Goal: Transaction & Acquisition: Obtain resource

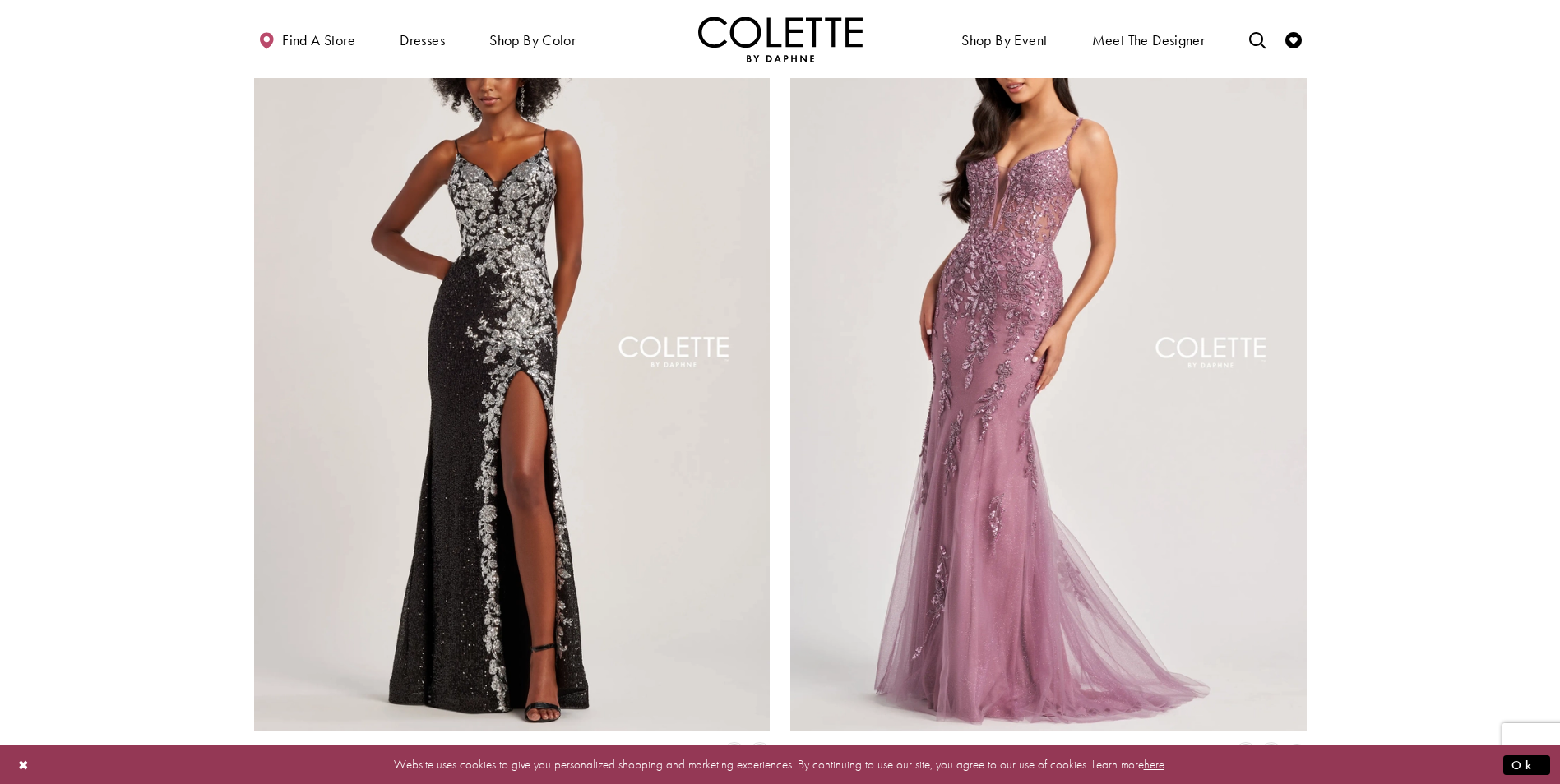
scroll to position [3041, 0]
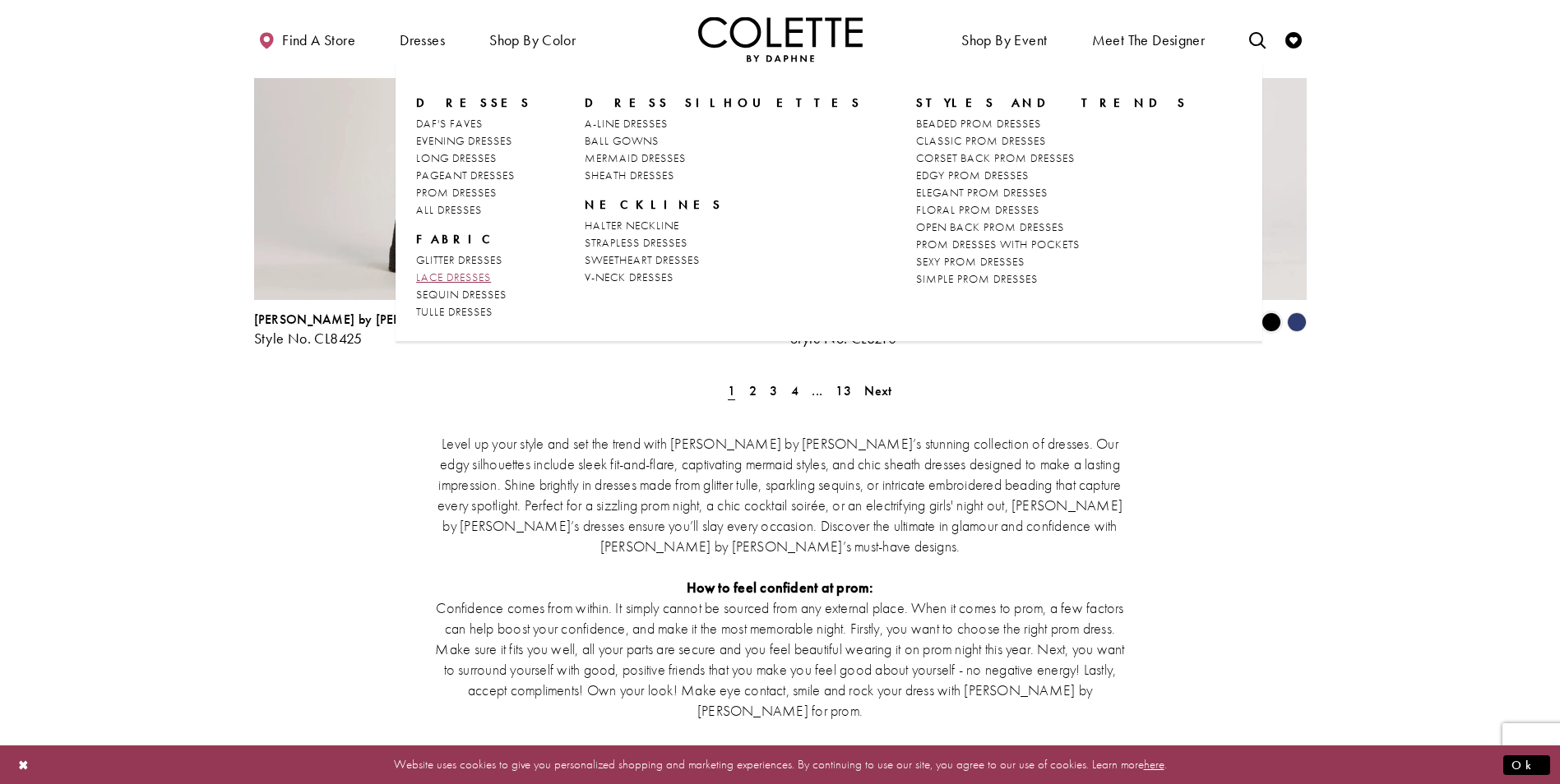
click at [472, 274] on span "LACE DRESSES" at bounding box center [454, 277] width 75 height 15
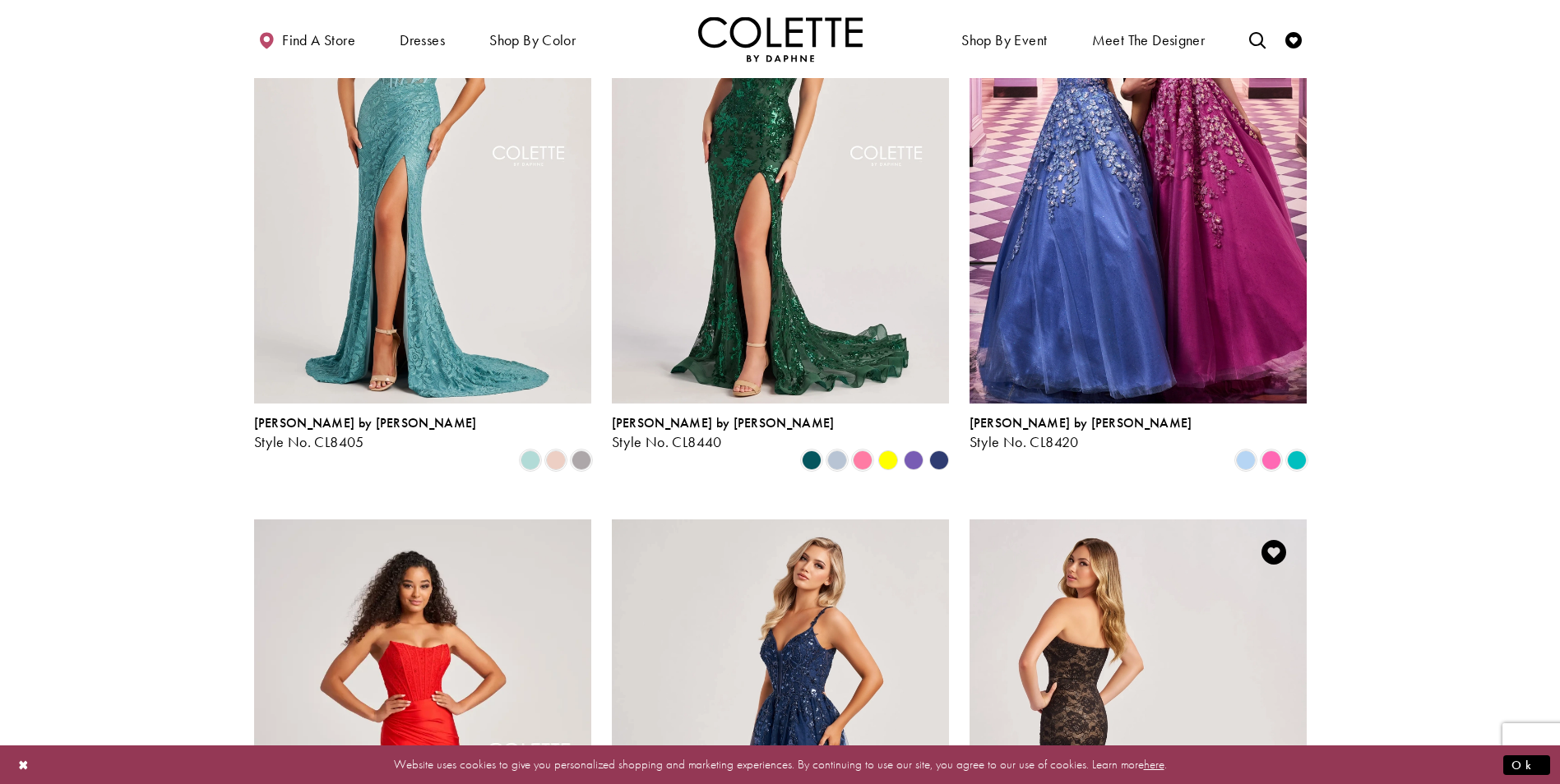
scroll to position [575, 0]
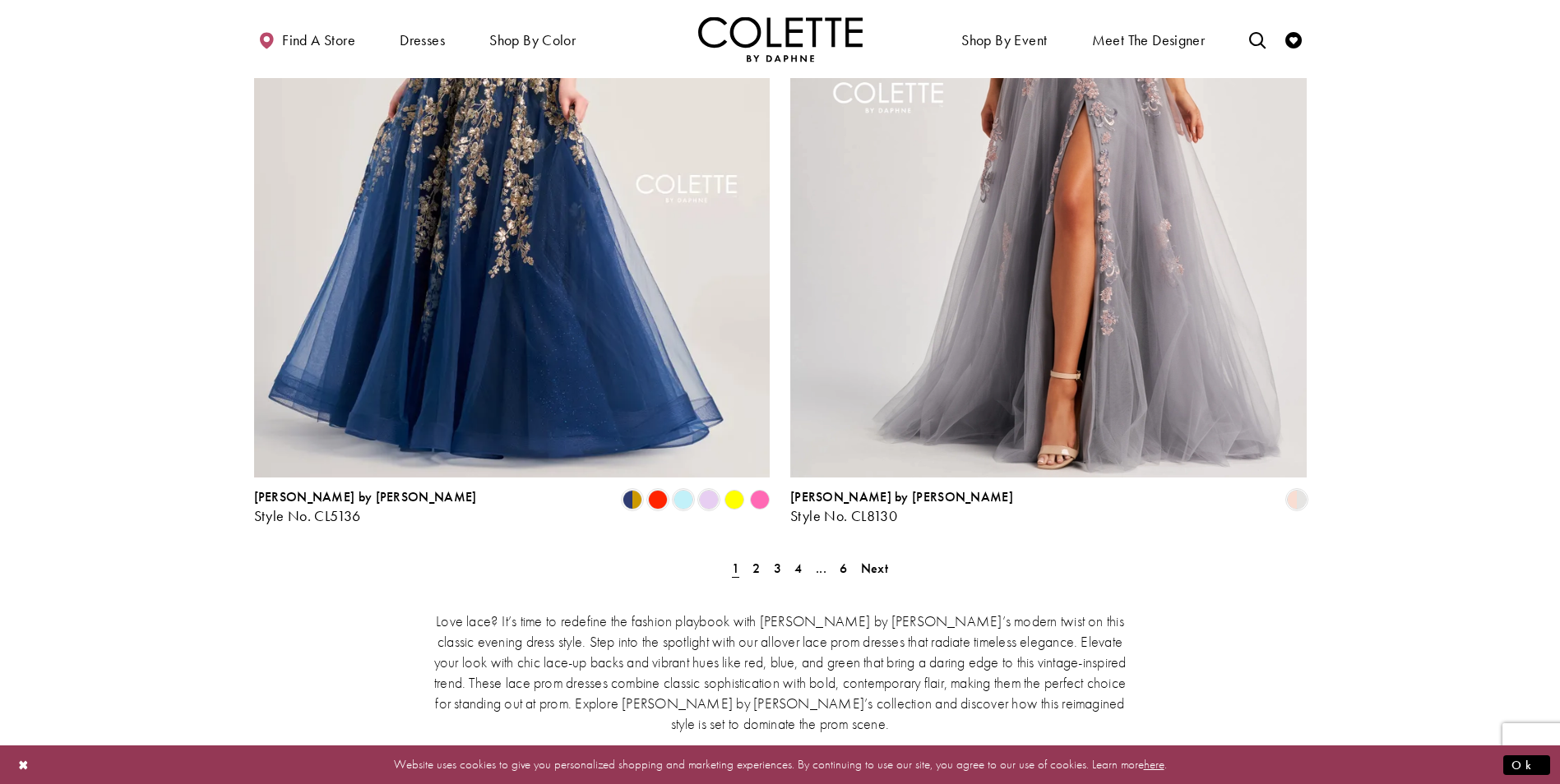
scroll to position [2959, 0]
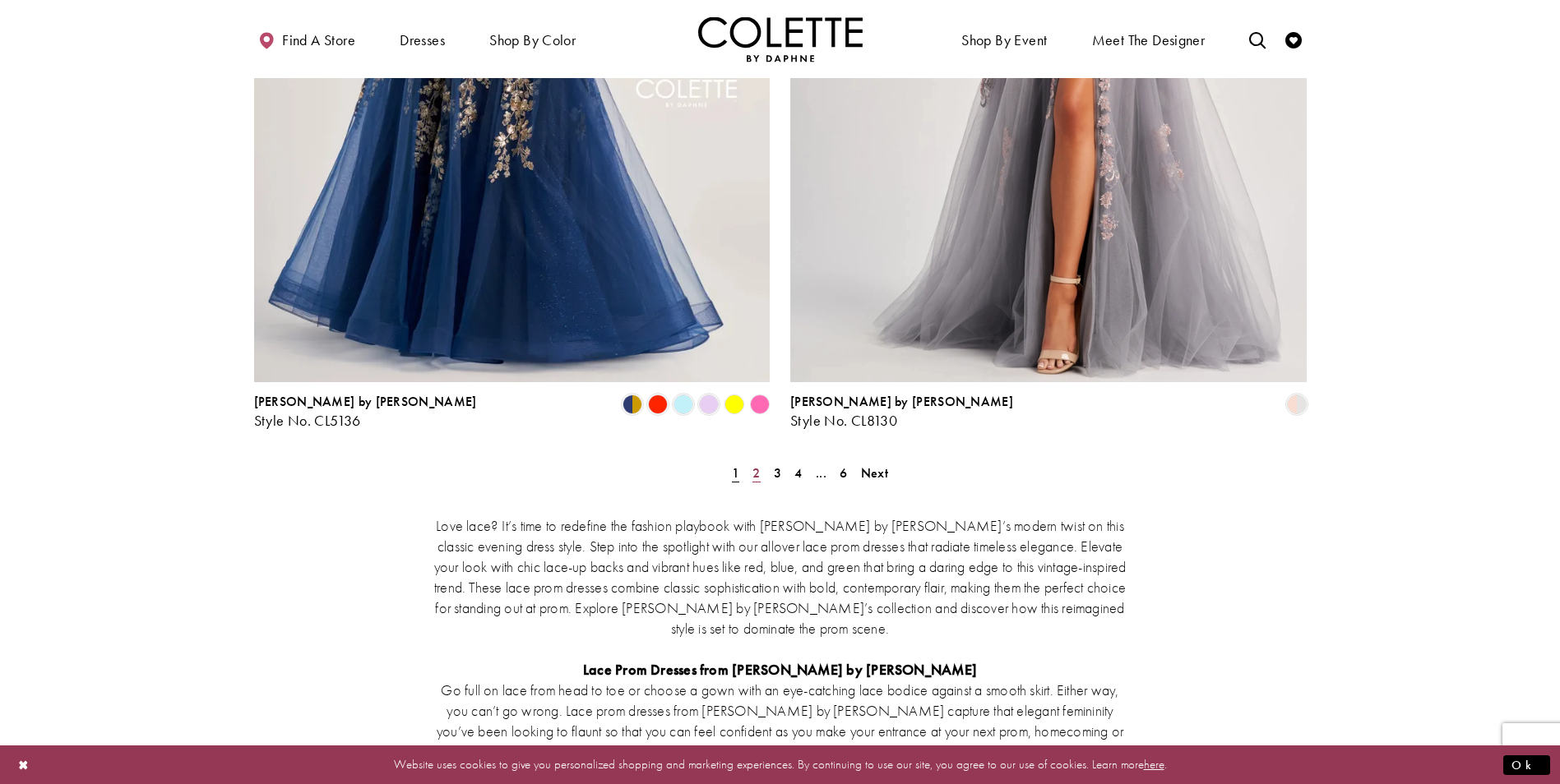
click at [754, 465] on span "2" at bounding box center [756, 473] width 7 height 17
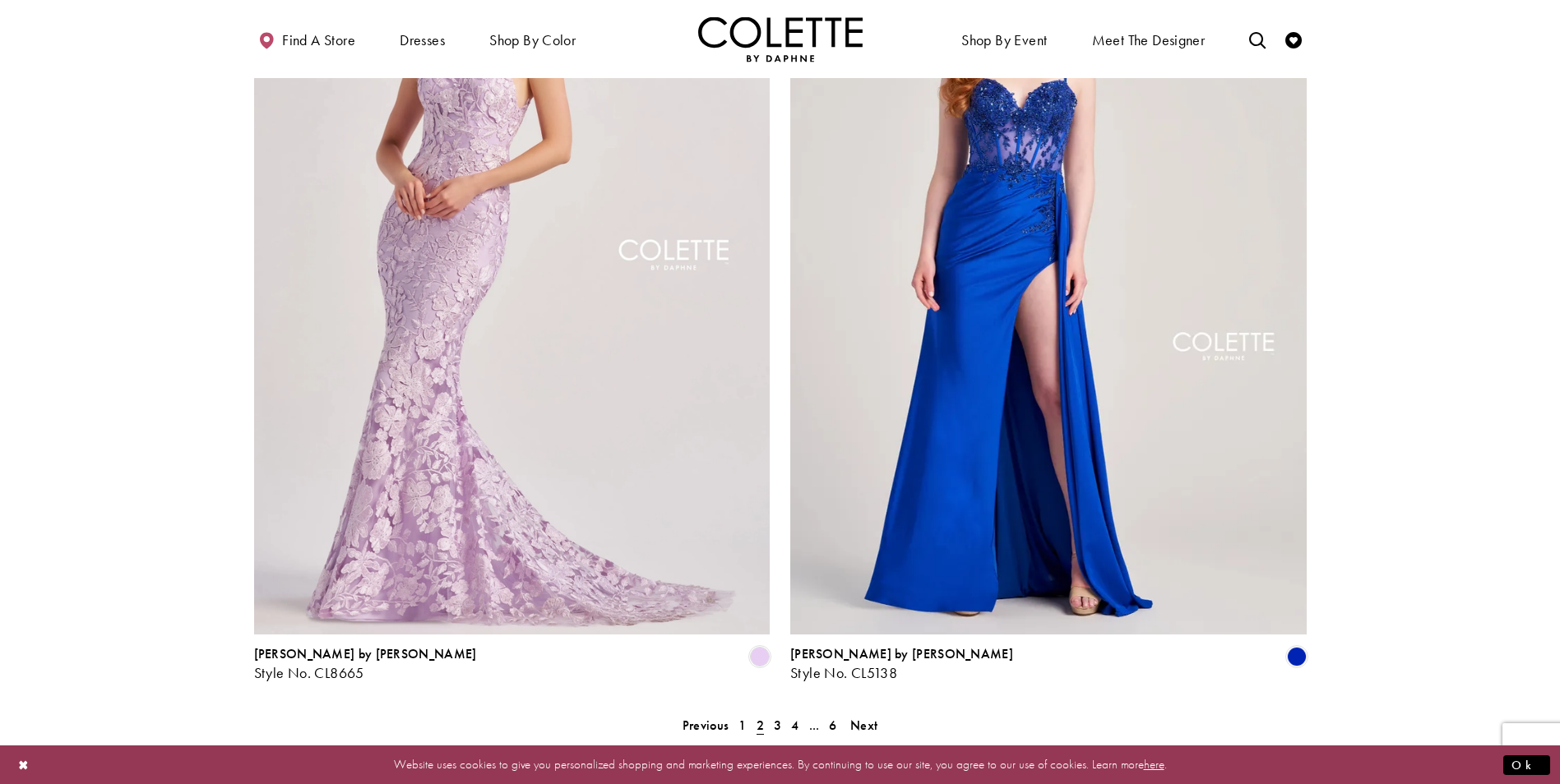
scroll to position [2794, 0]
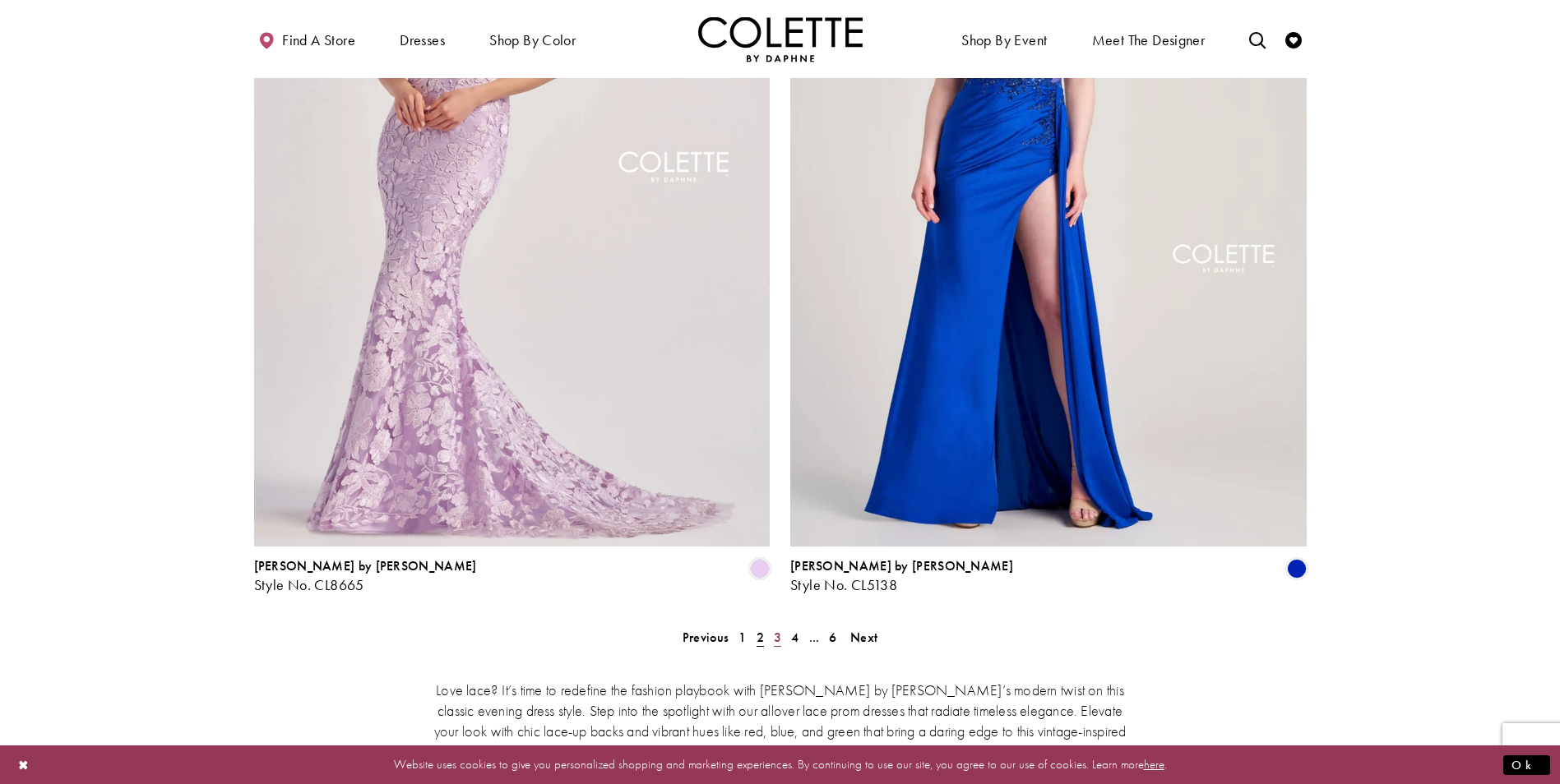
click at [780, 629] on span "3" at bounding box center [778, 637] width 7 height 17
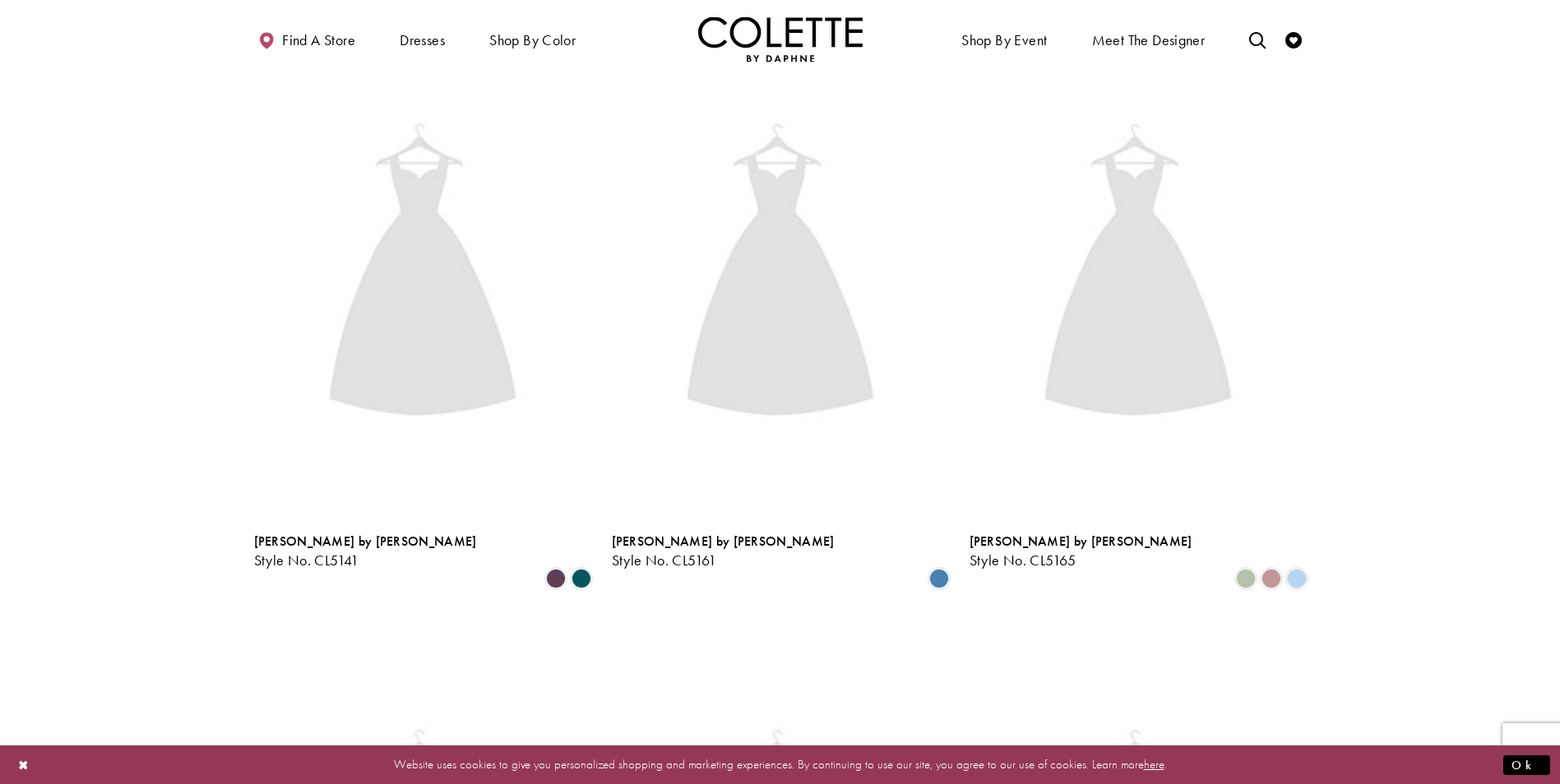
scroll to position [171, 0]
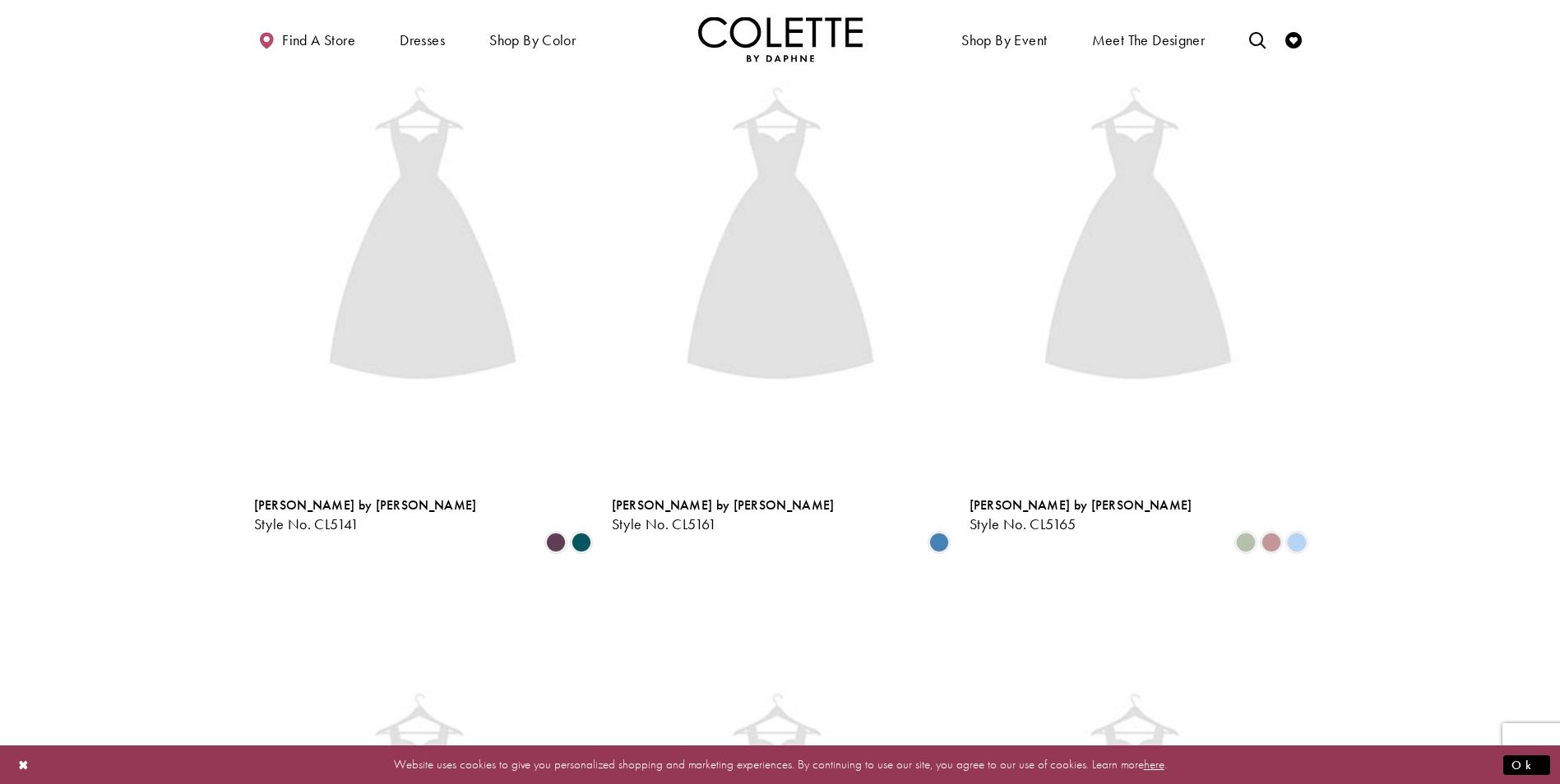
drag, startPoint x: 1559, startPoint y: 134, endPoint x: 1567, endPoint y: 73, distance: 61.5
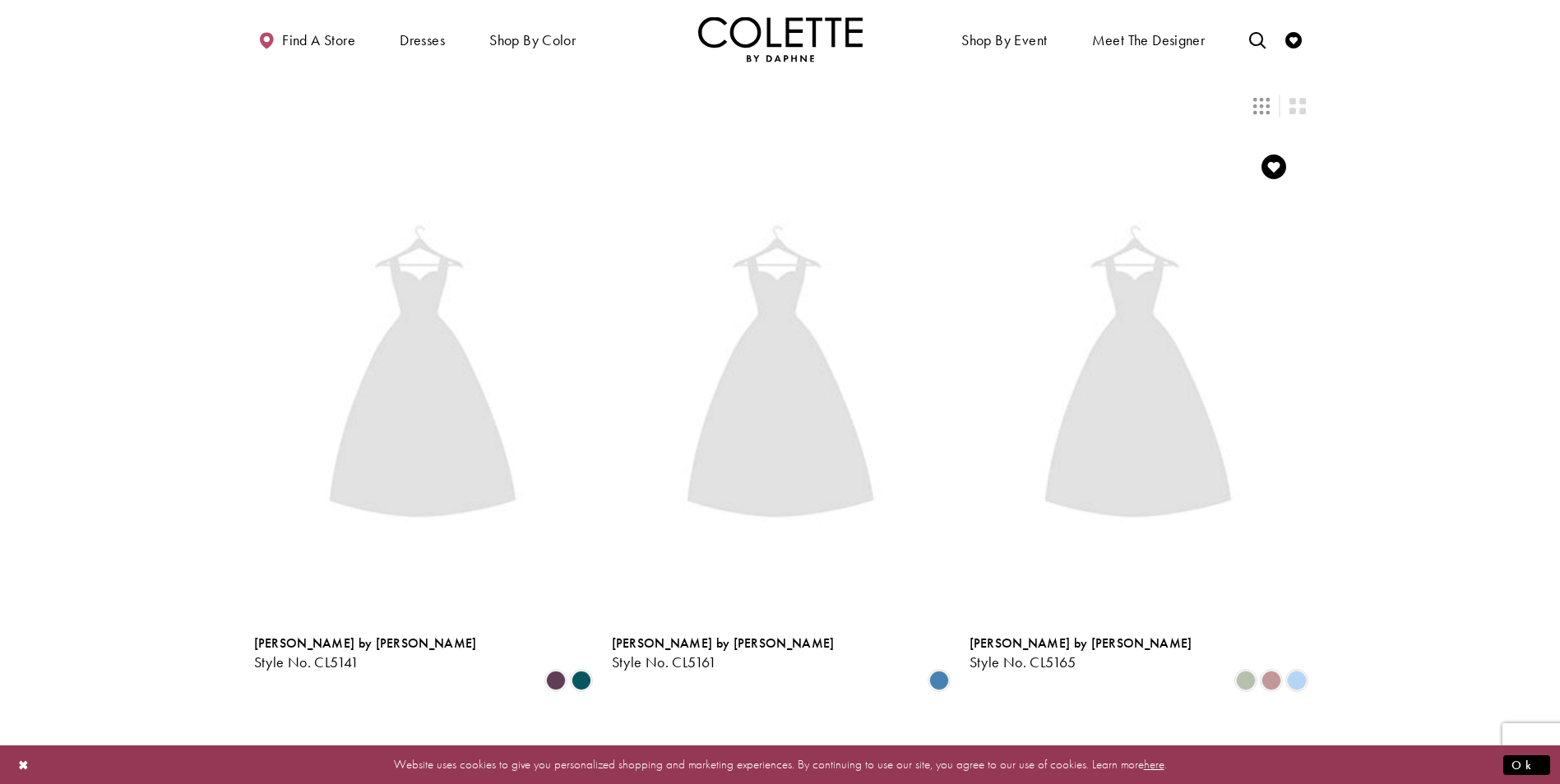
scroll to position [0, 0]
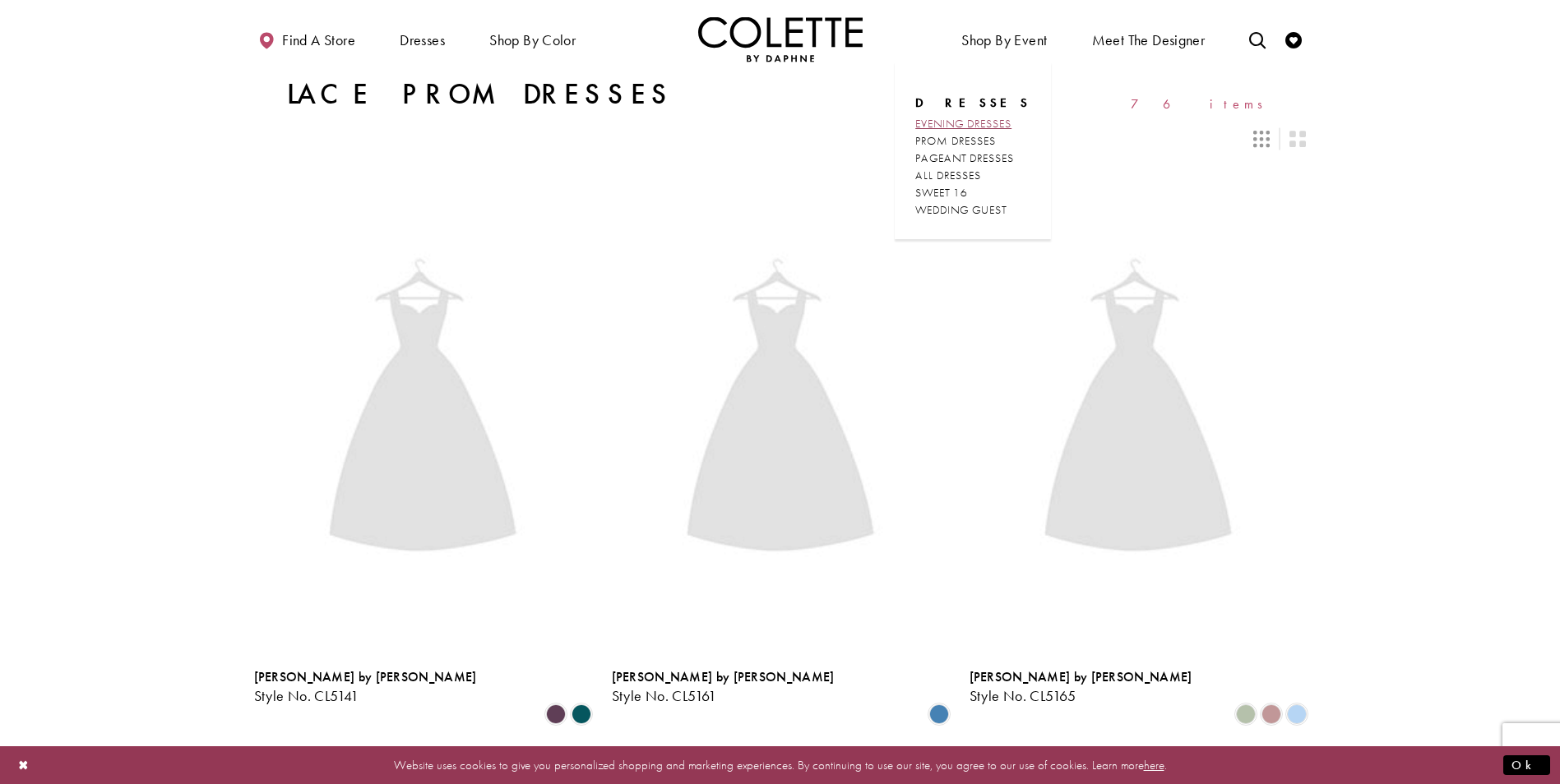
click at [989, 120] on span "EVENING DRESSES" at bounding box center [963, 123] width 96 height 15
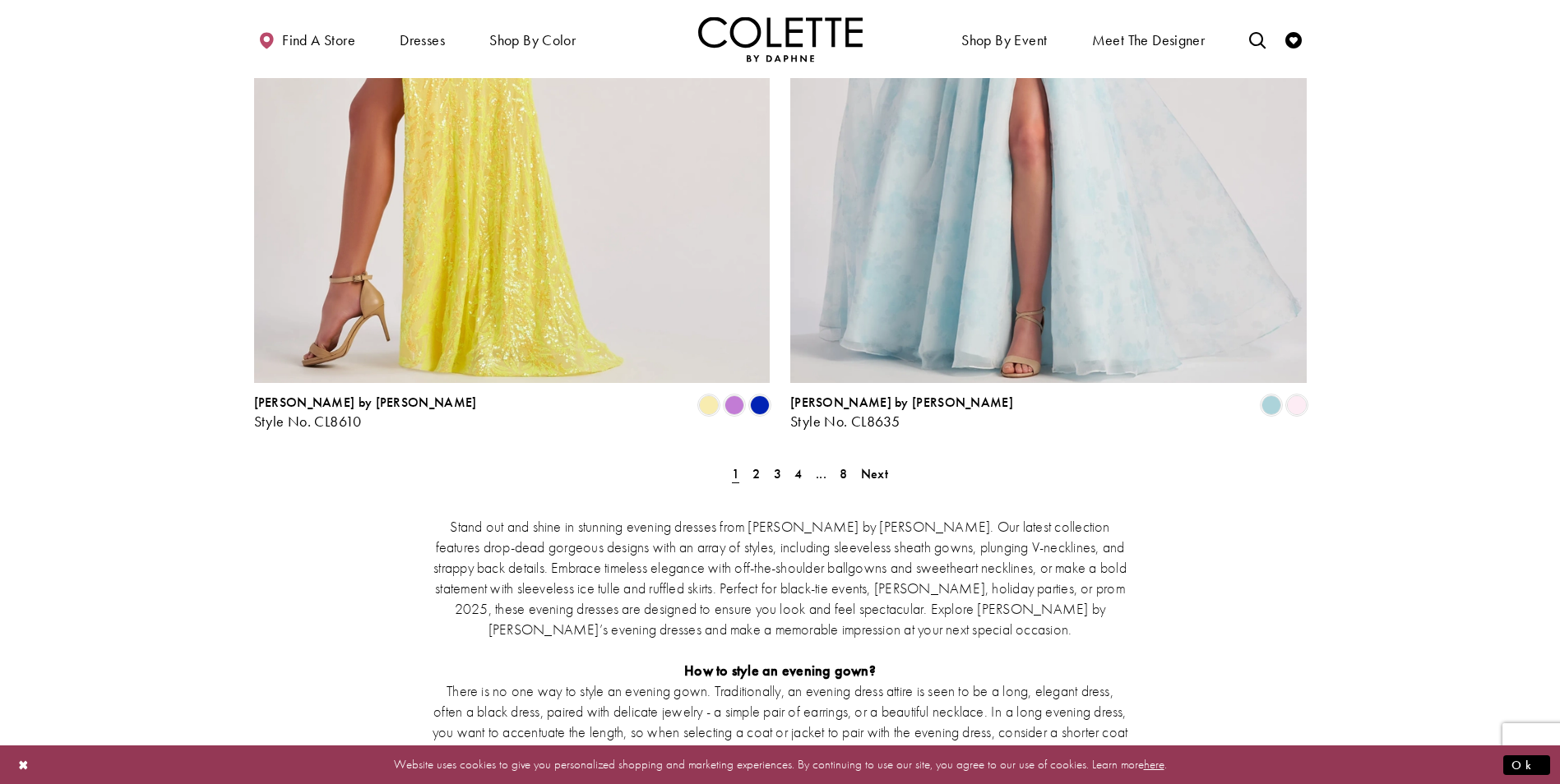
scroll to position [2959, 0]
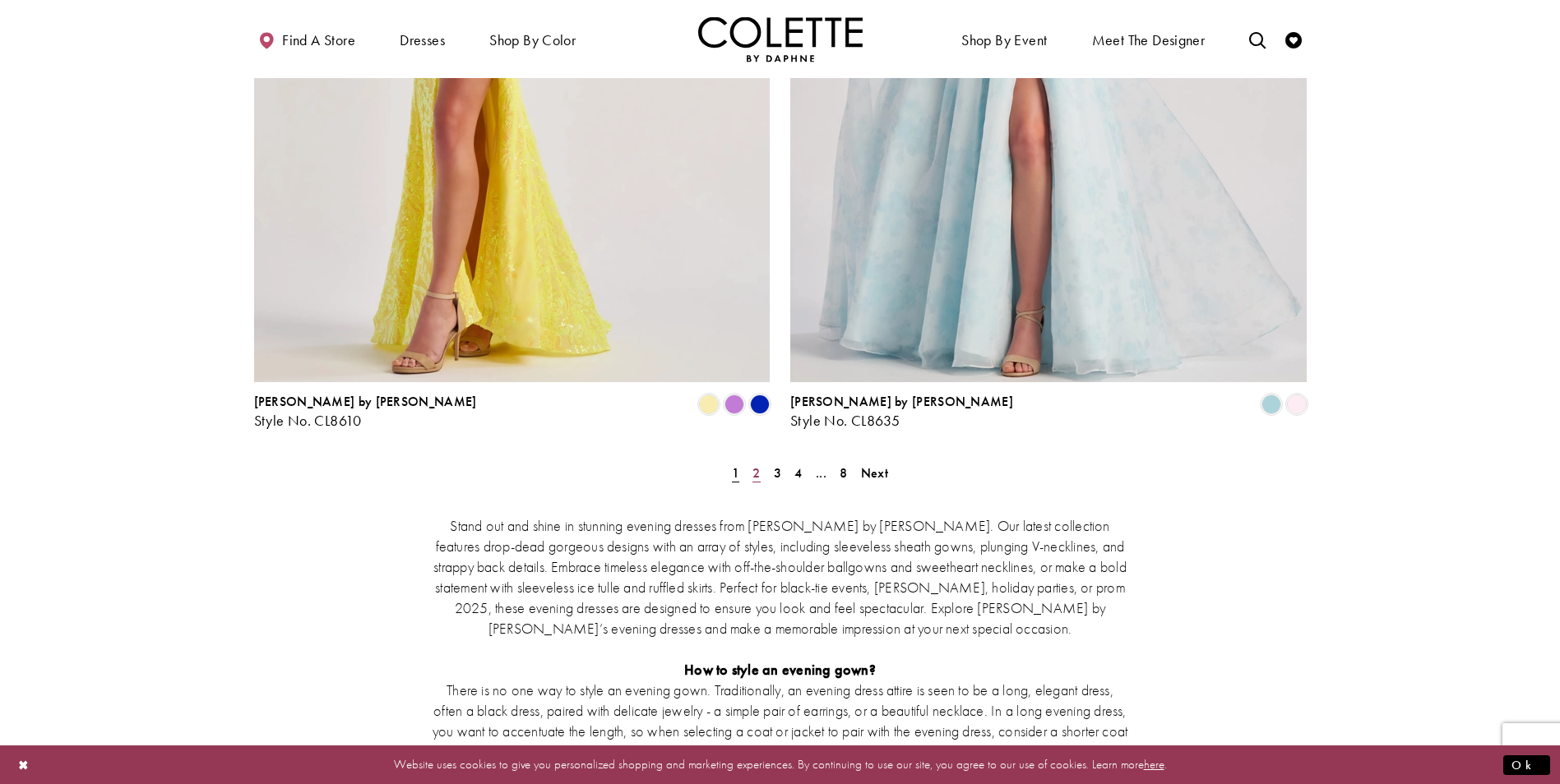
click at [752, 465] on span "2" at bounding box center [756, 473] width 7 height 17
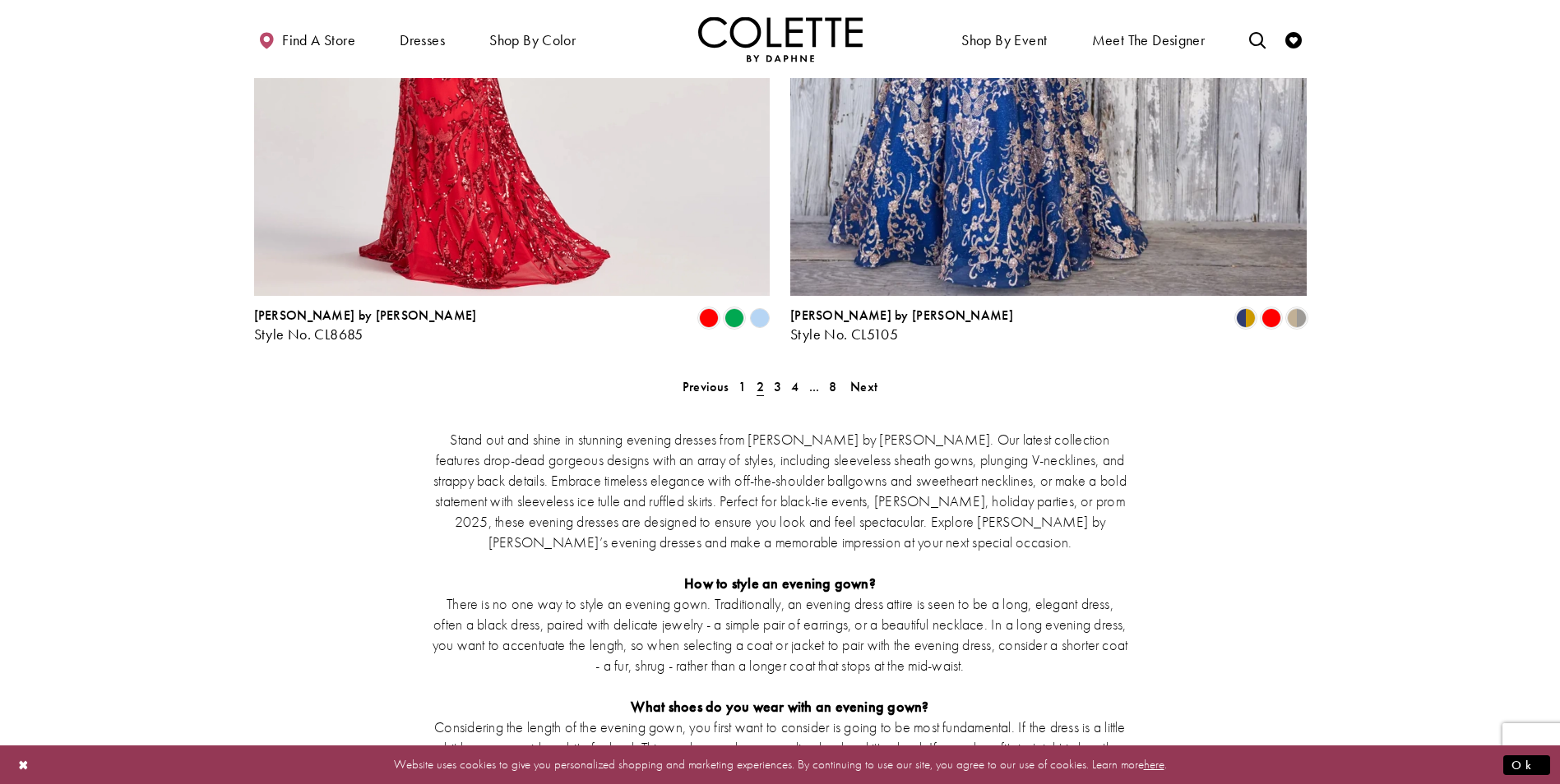
scroll to position [3047, 0]
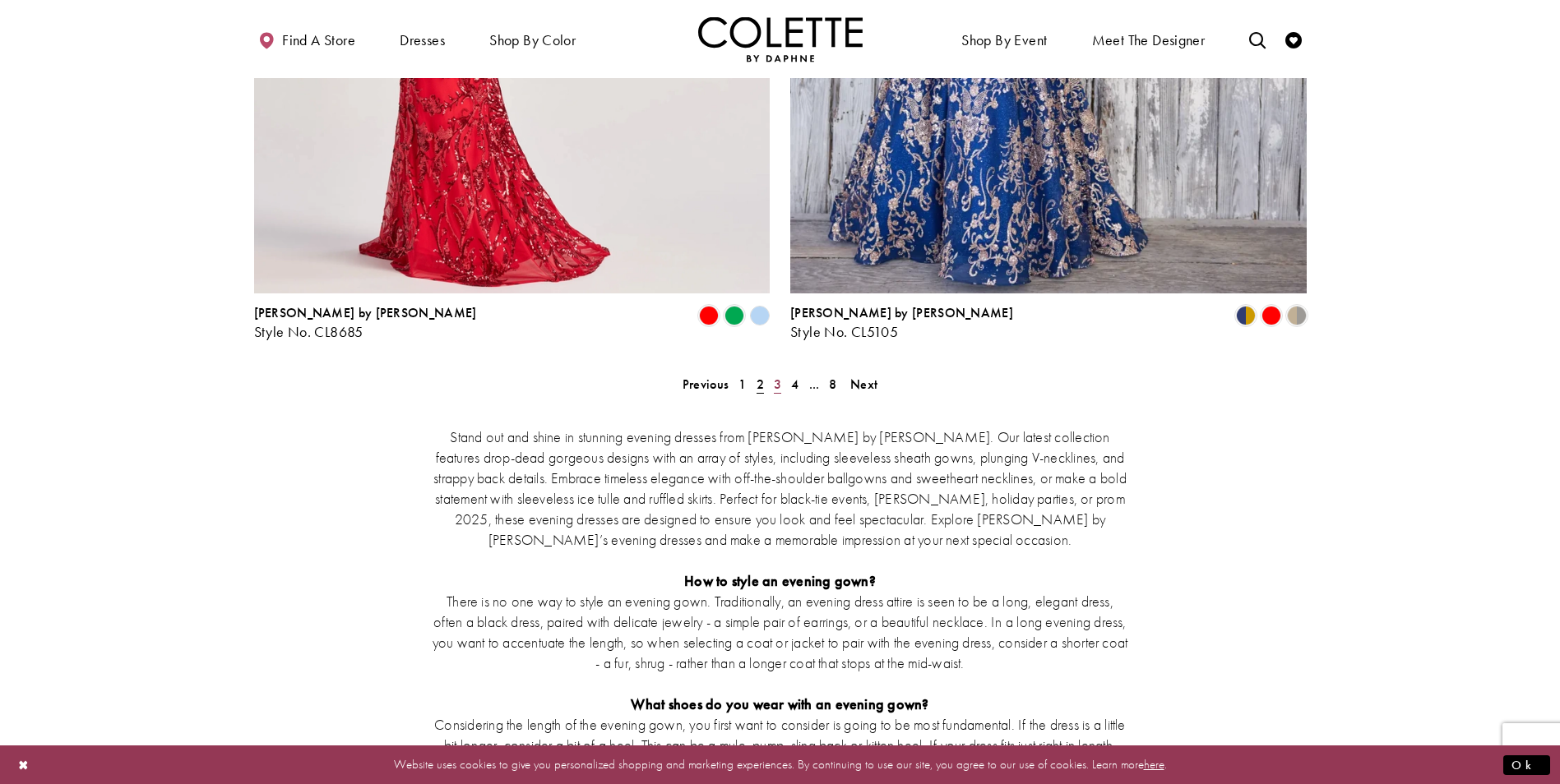
click at [772, 372] on link "3" at bounding box center [777, 385] width 17 height 24
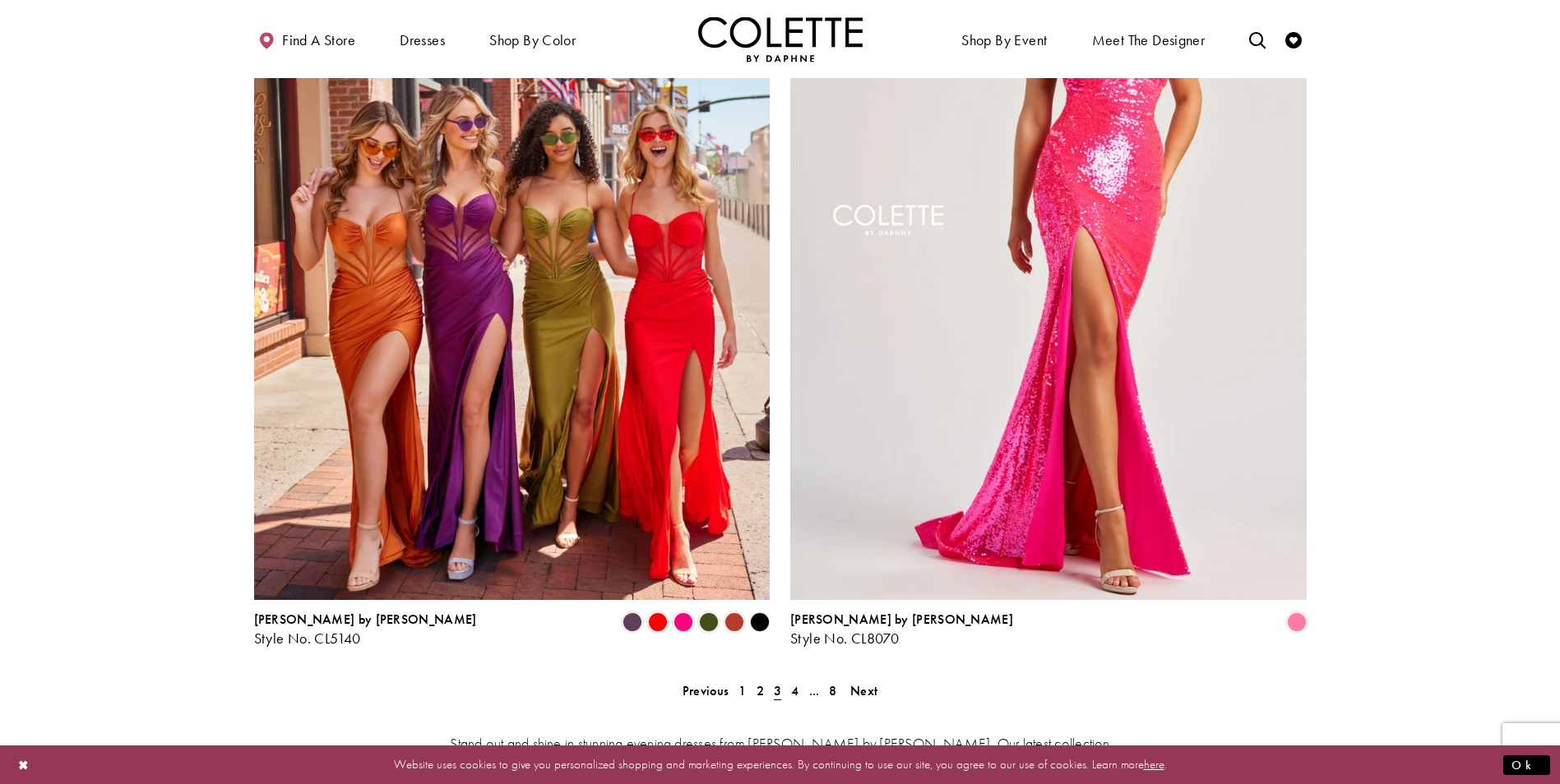
scroll to position [2801, 0]
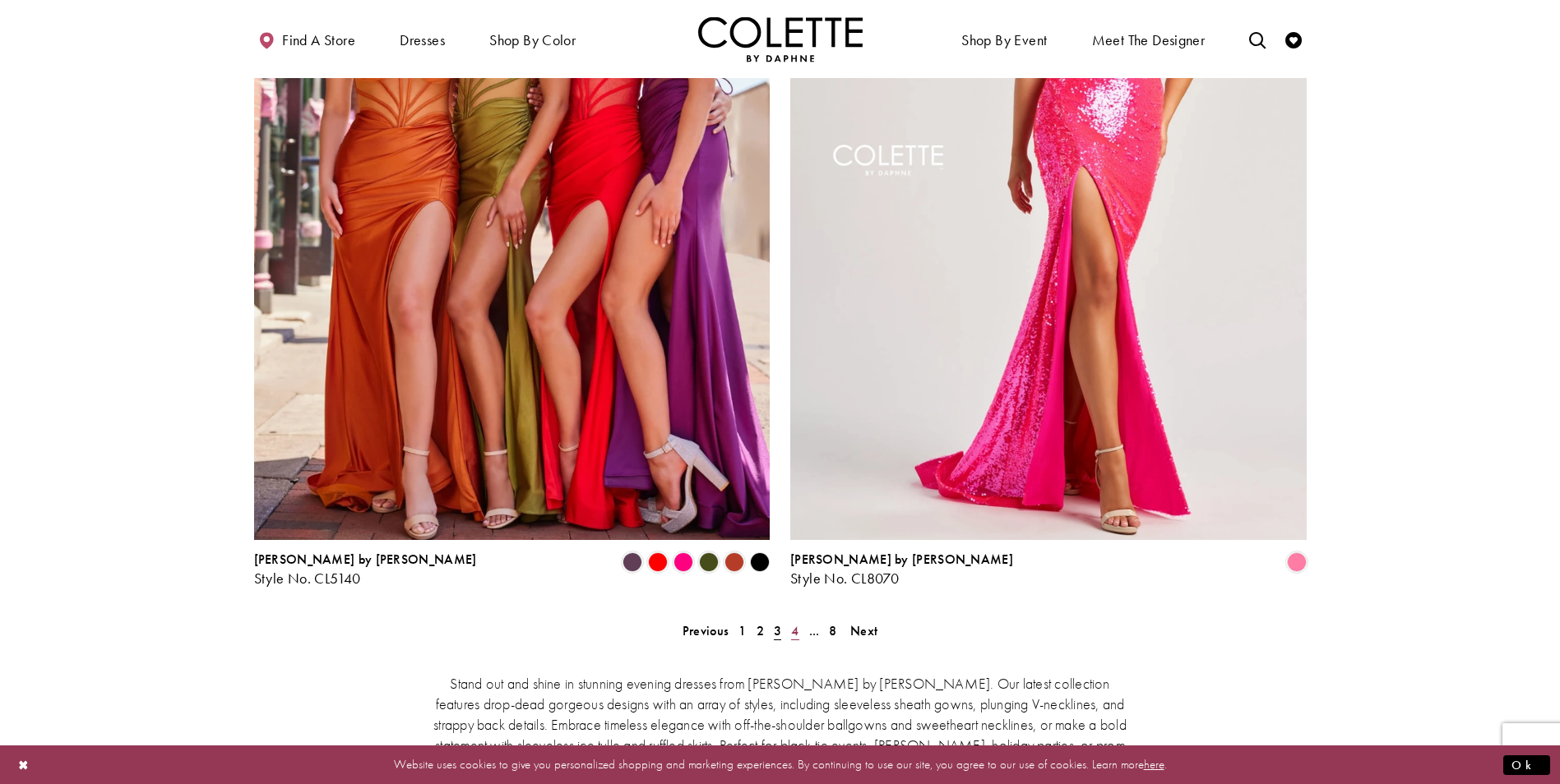
click at [797, 623] on span "4" at bounding box center [794, 631] width 7 height 17
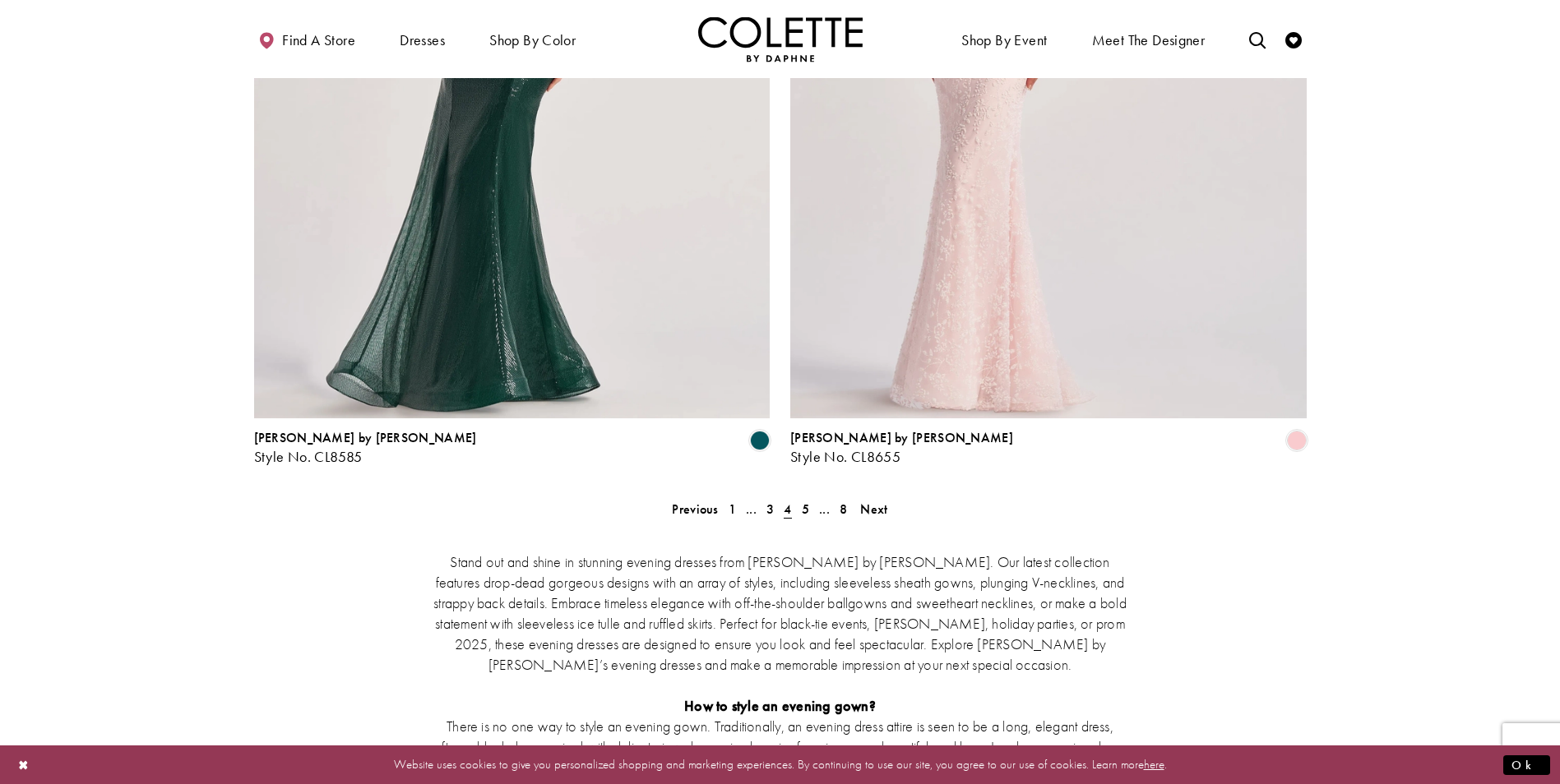
scroll to position [2965, 0]
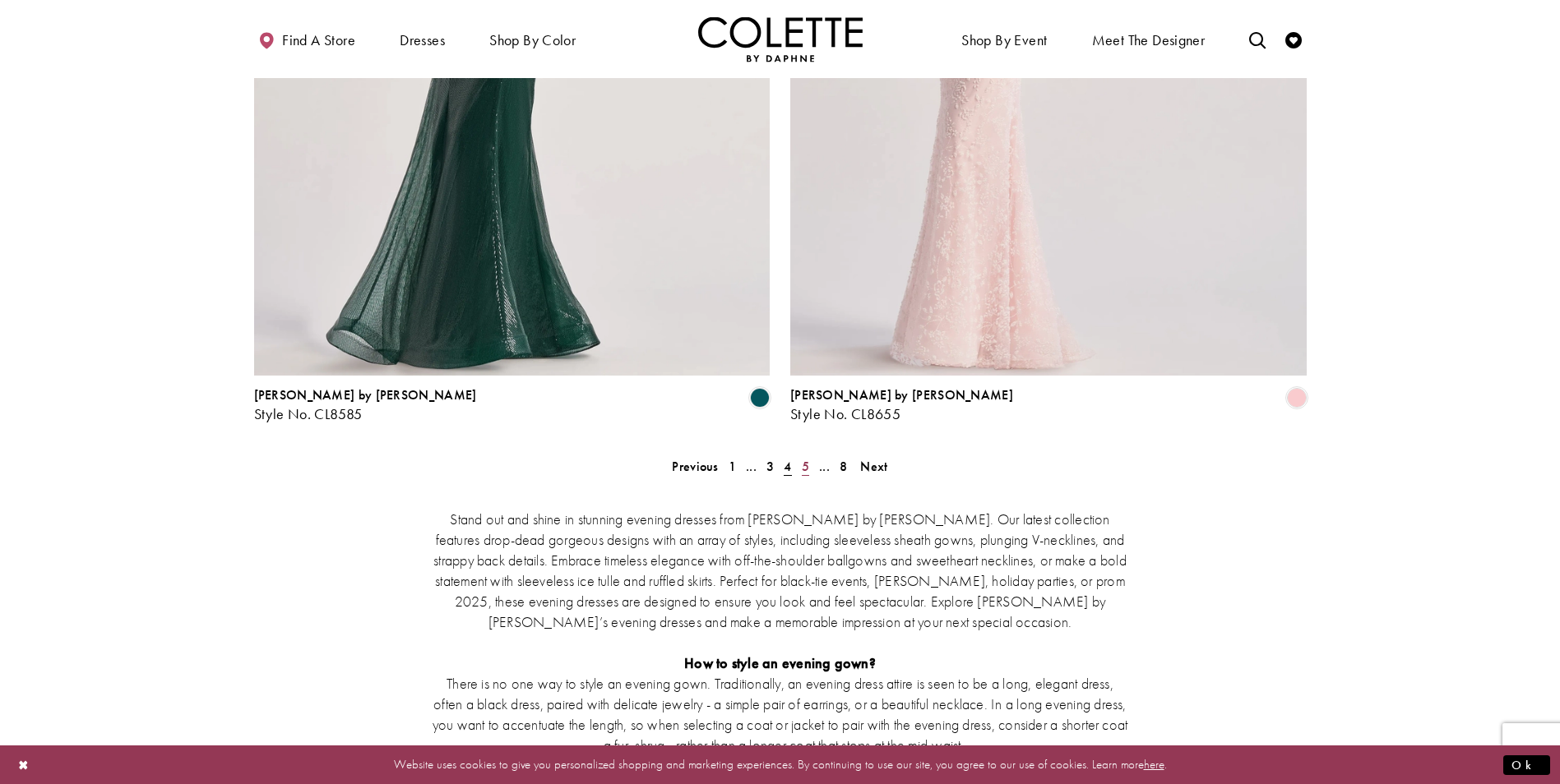
click at [806, 458] on span "5" at bounding box center [806, 467] width 7 height 17
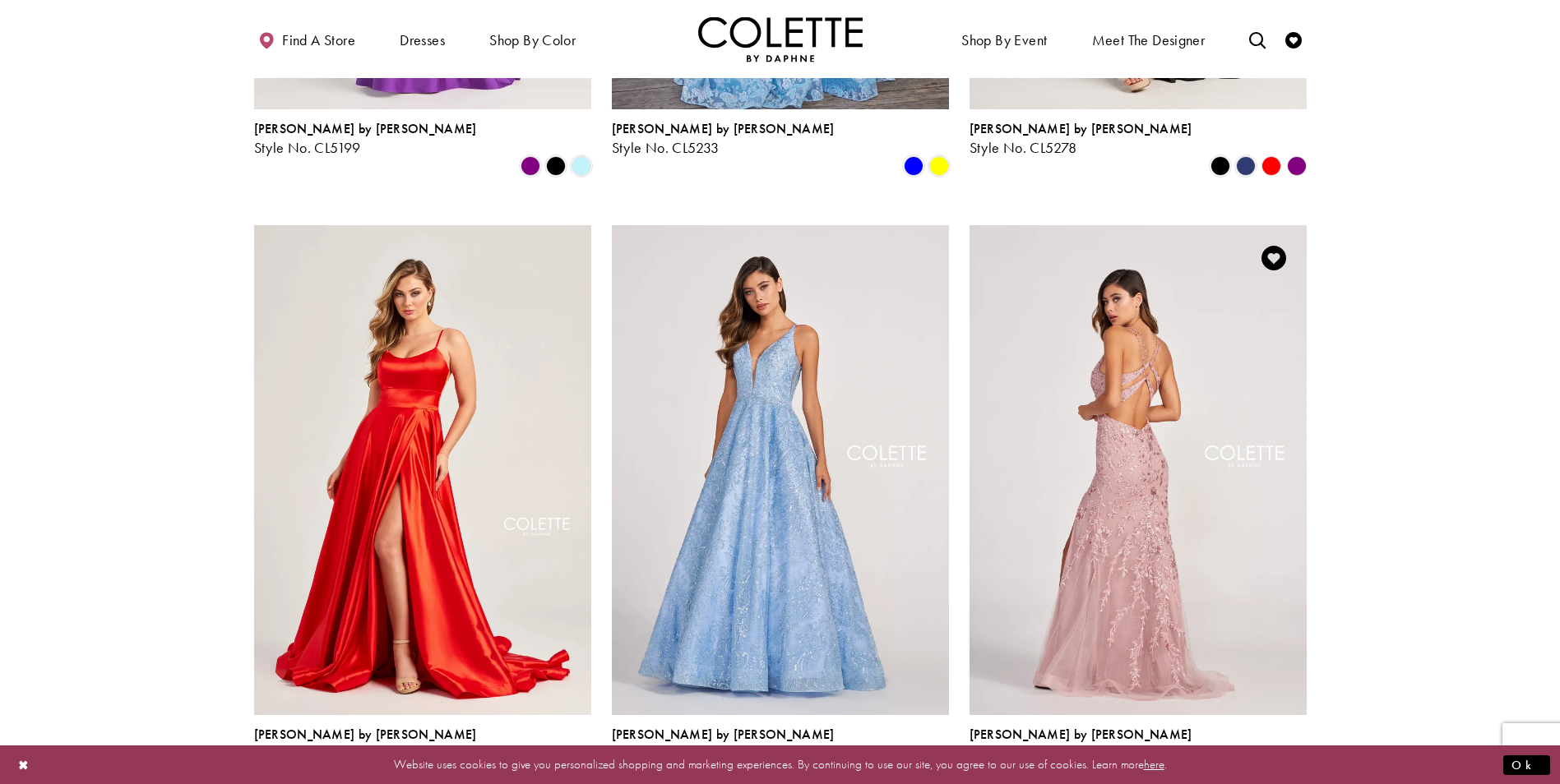
scroll to position [1814, 0]
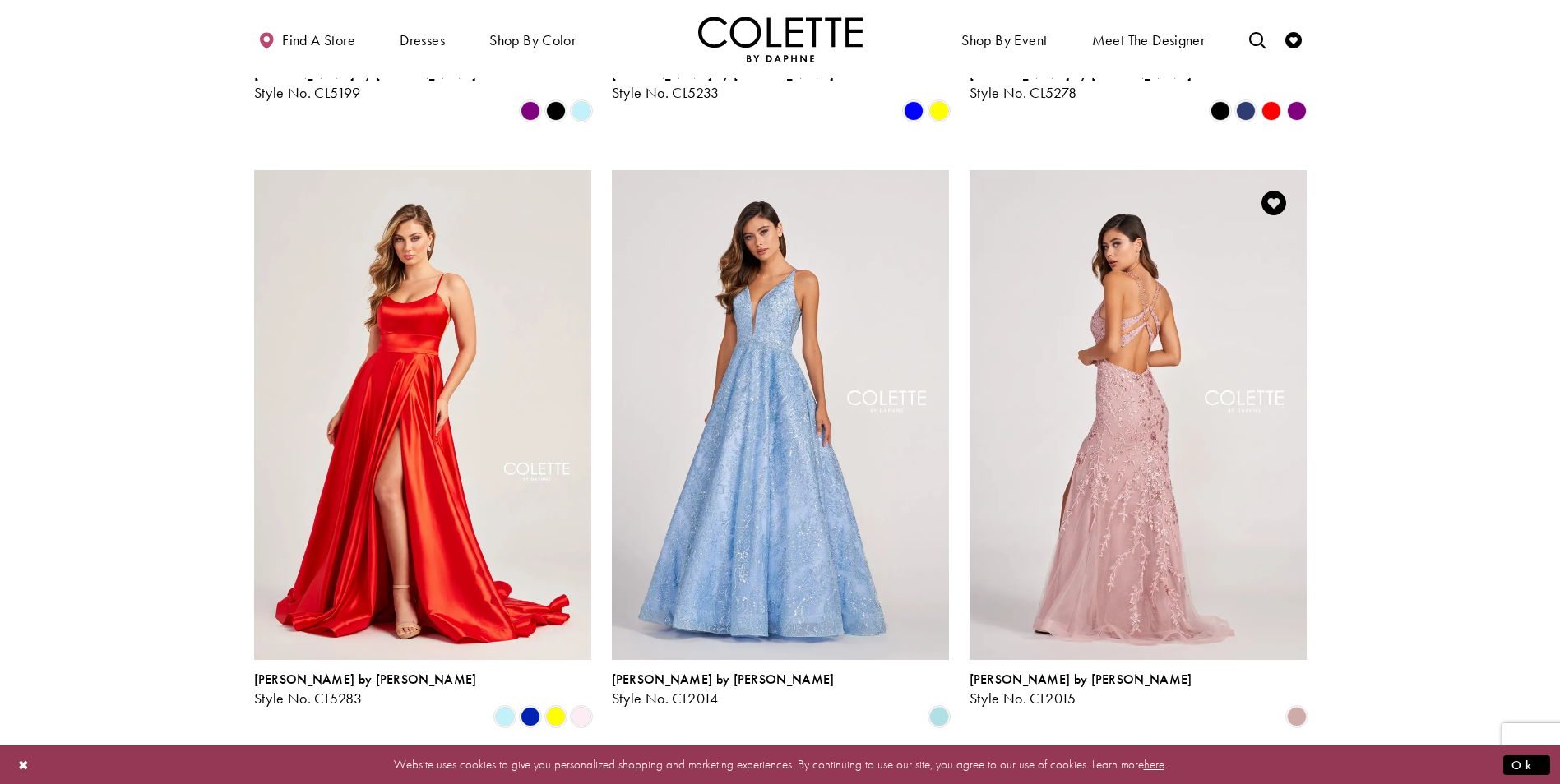
click at [1166, 444] on img "Visit Colette by Daphne Style No. CL2015 Page" at bounding box center [1137, 414] width 337 height 490
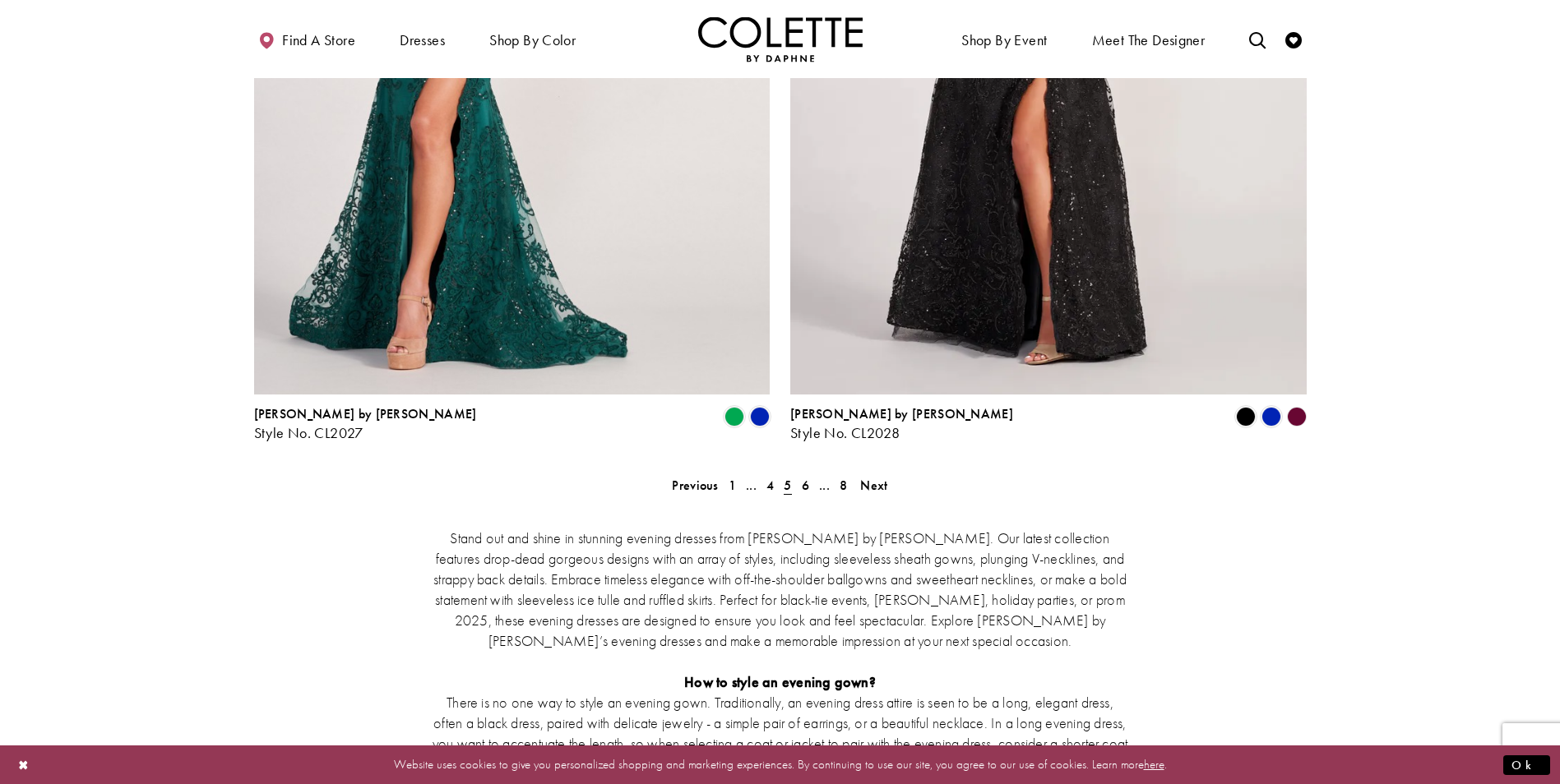
scroll to position [2965, 0]
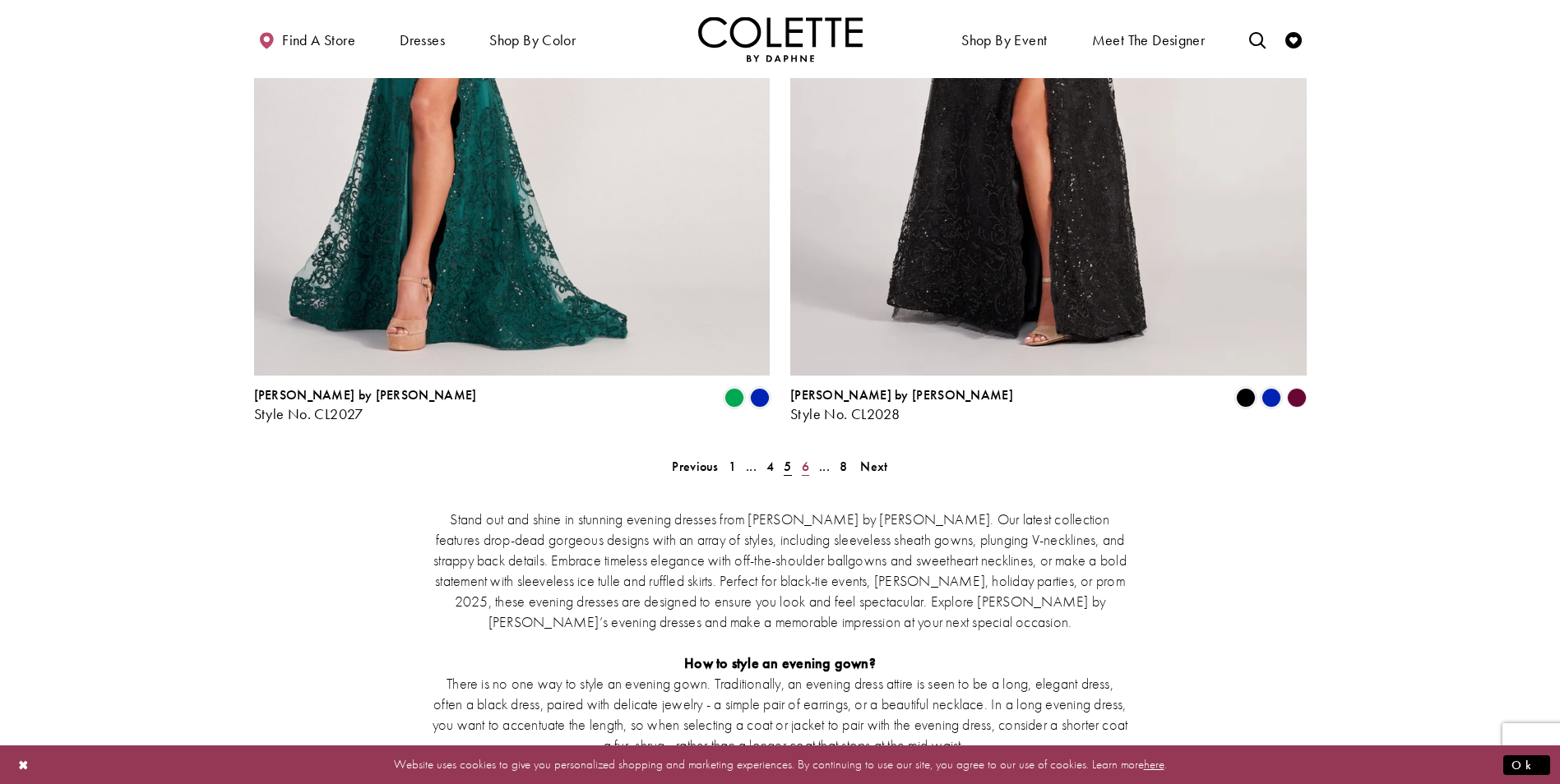
click at [803, 458] on span "6" at bounding box center [806, 467] width 7 height 17
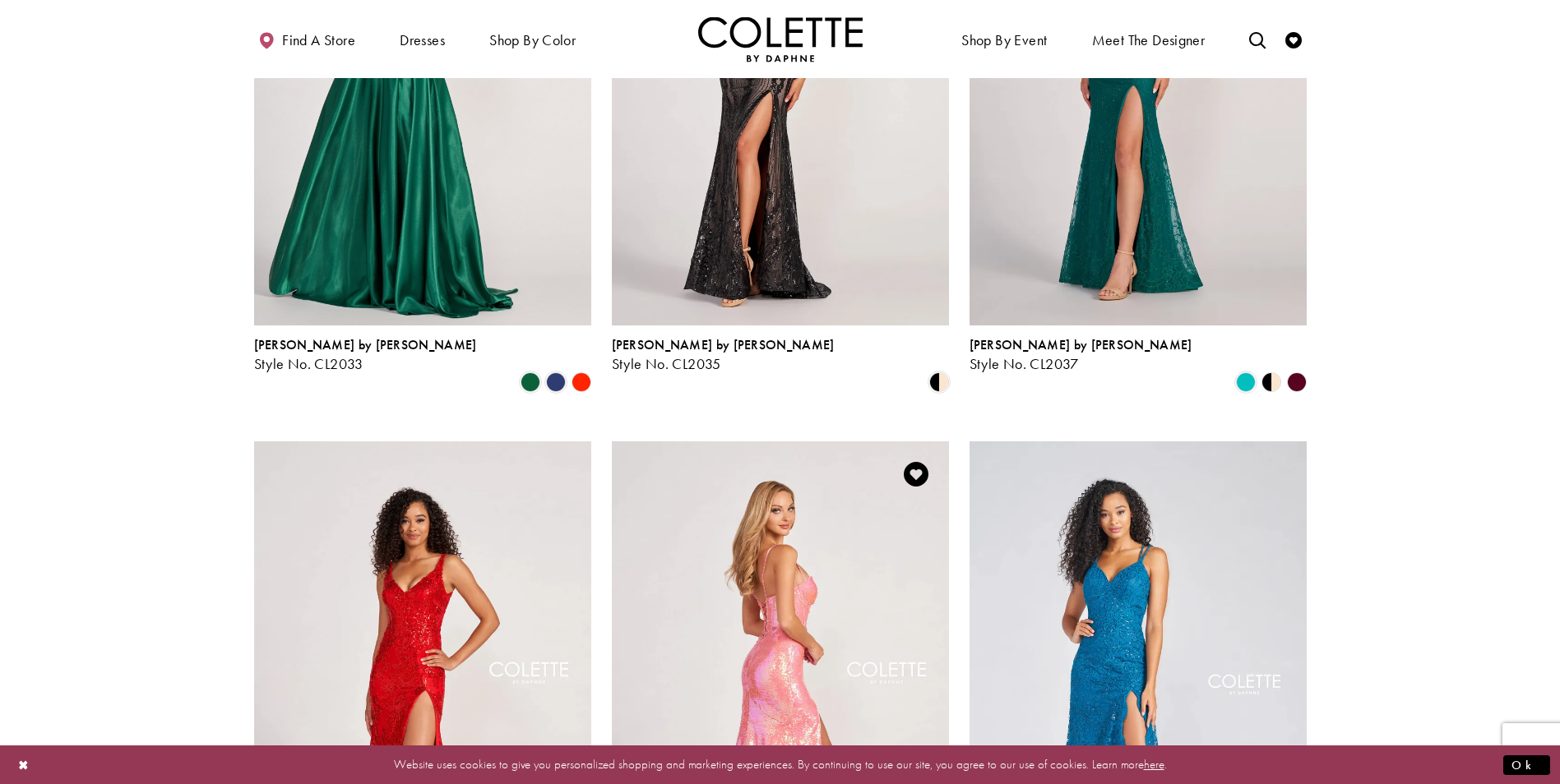
scroll to position [7, 0]
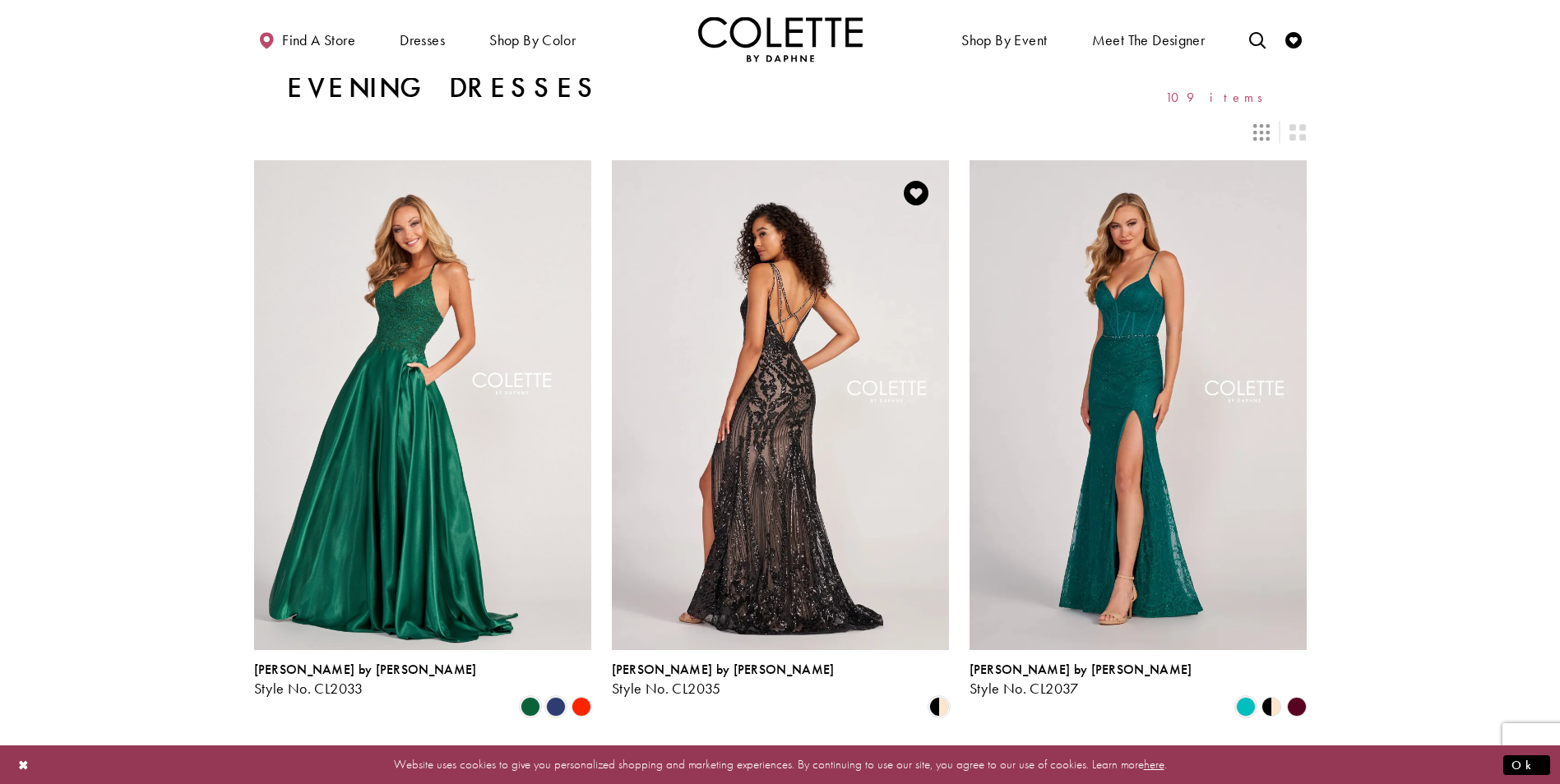
click at [806, 418] on img "Visit Colette by Daphne Style No. CL2035 Page" at bounding box center [780, 405] width 337 height 490
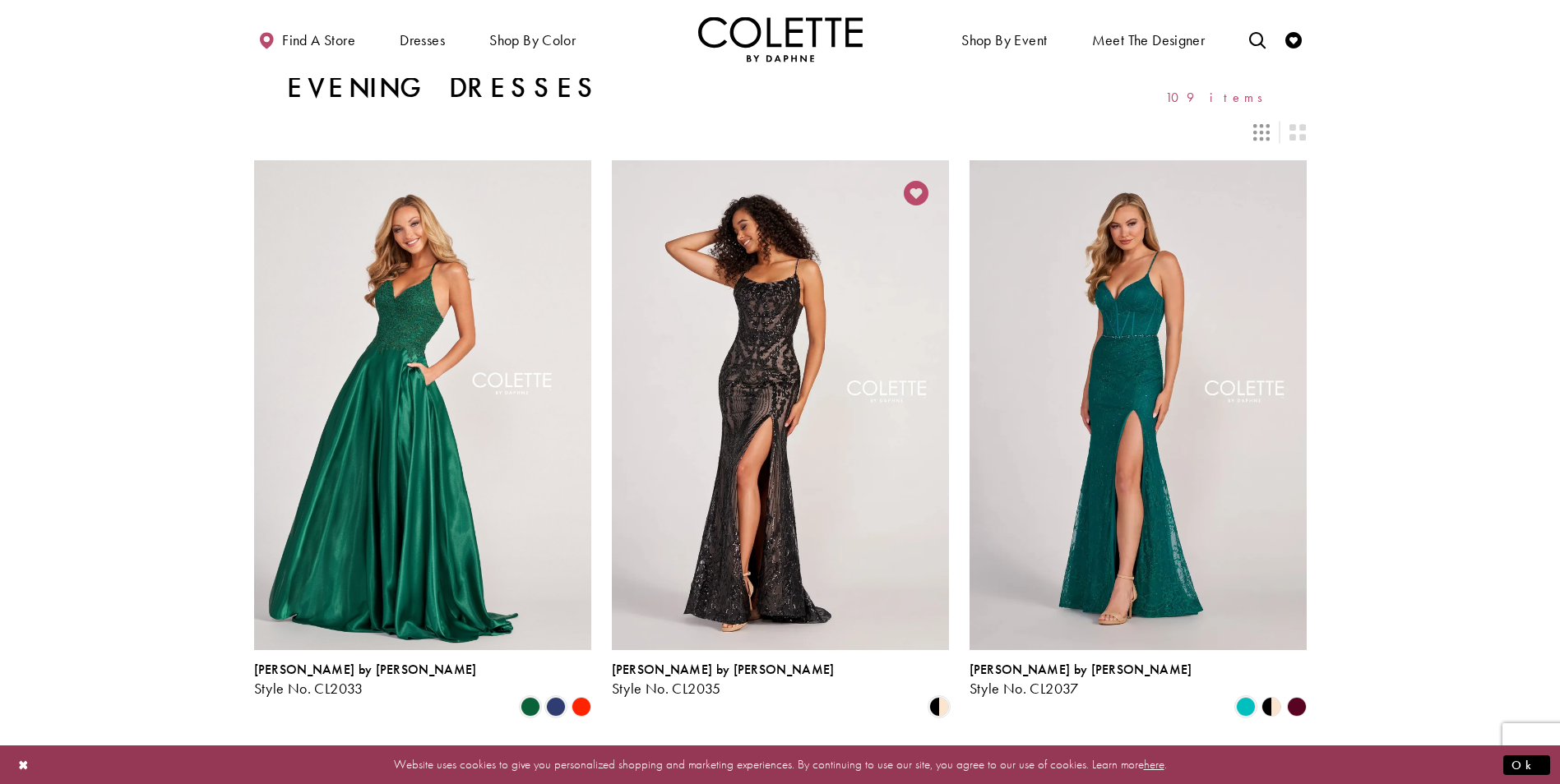
click at [917, 183] on icon "Add to Wishlist" at bounding box center [916, 193] width 24 height 24
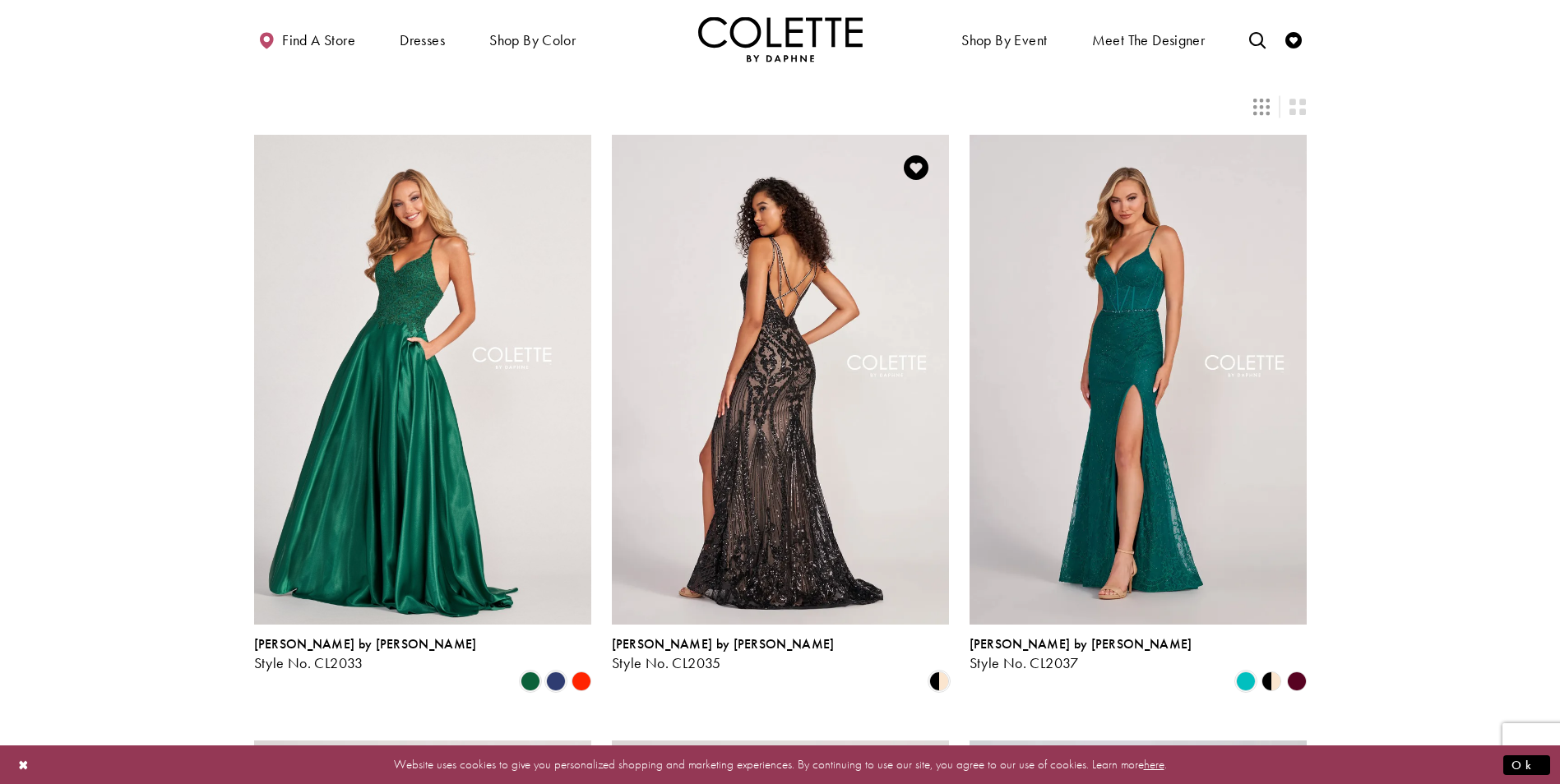
scroll to position [0, 0]
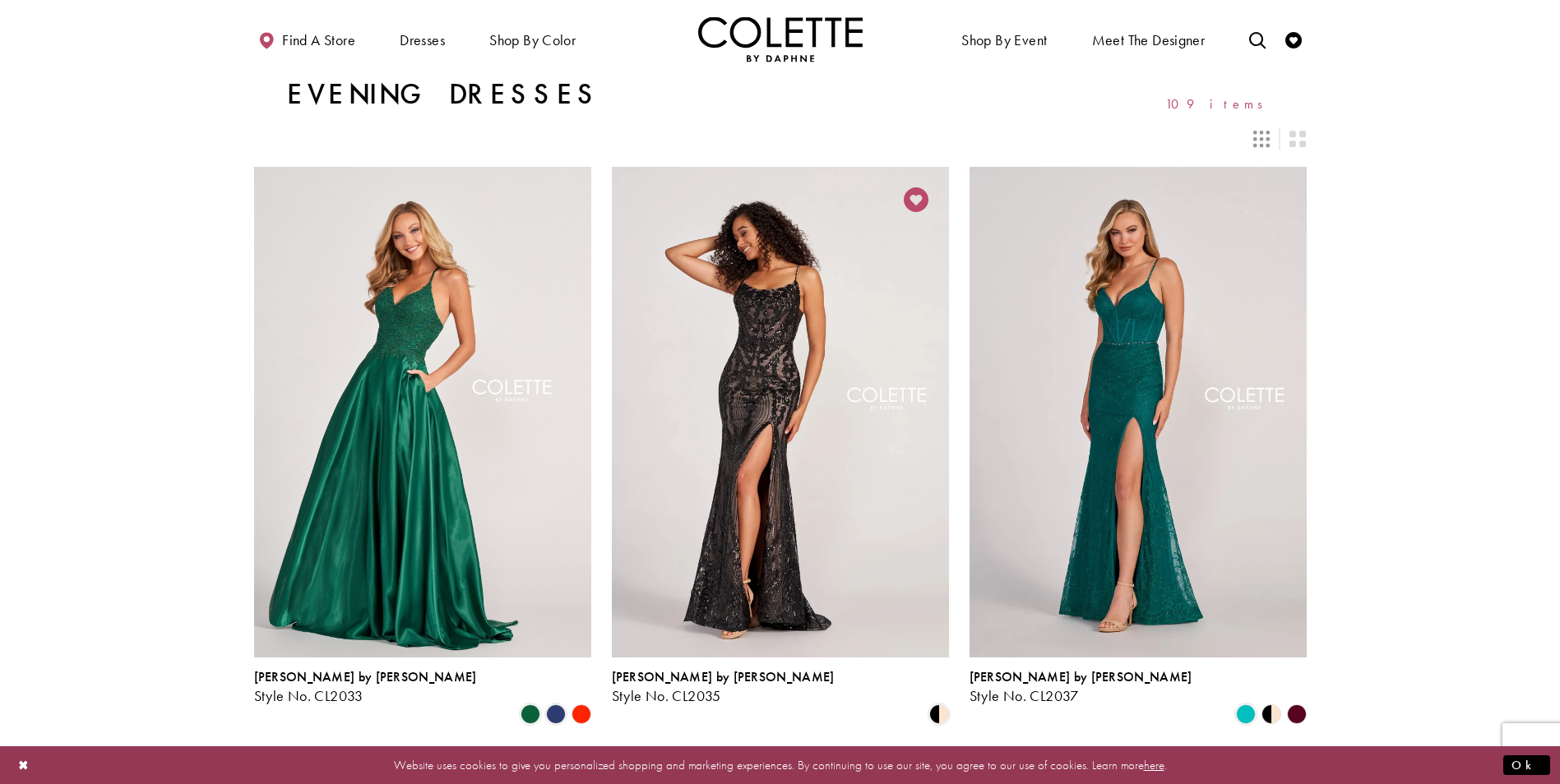
click at [915, 195] on icon "Add to Wishlist" at bounding box center [916, 200] width 24 height 24
click at [916, 198] on icon "Add to Wishlist" at bounding box center [916, 200] width 24 height 24
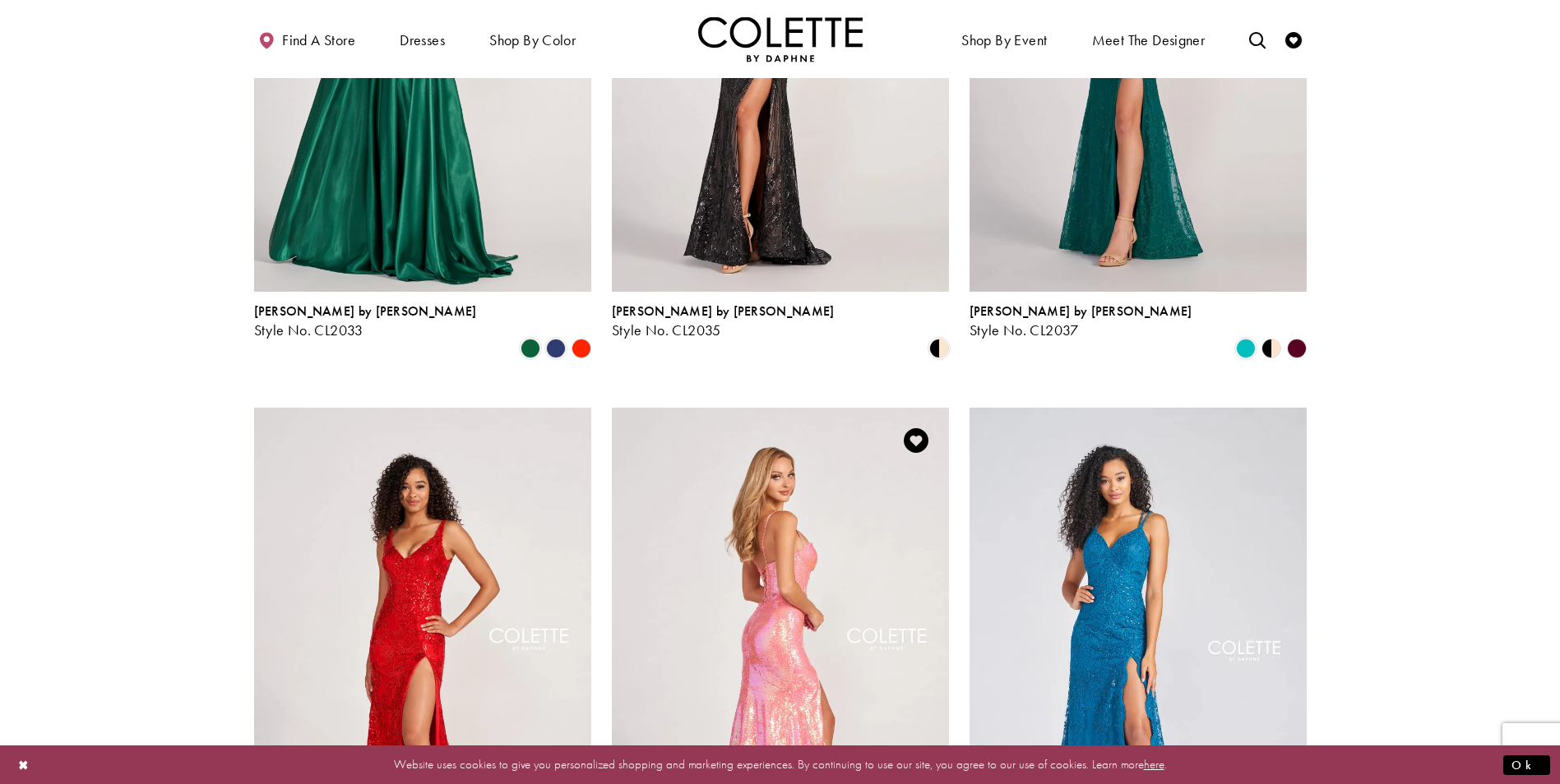
scroll to position [164, 0]
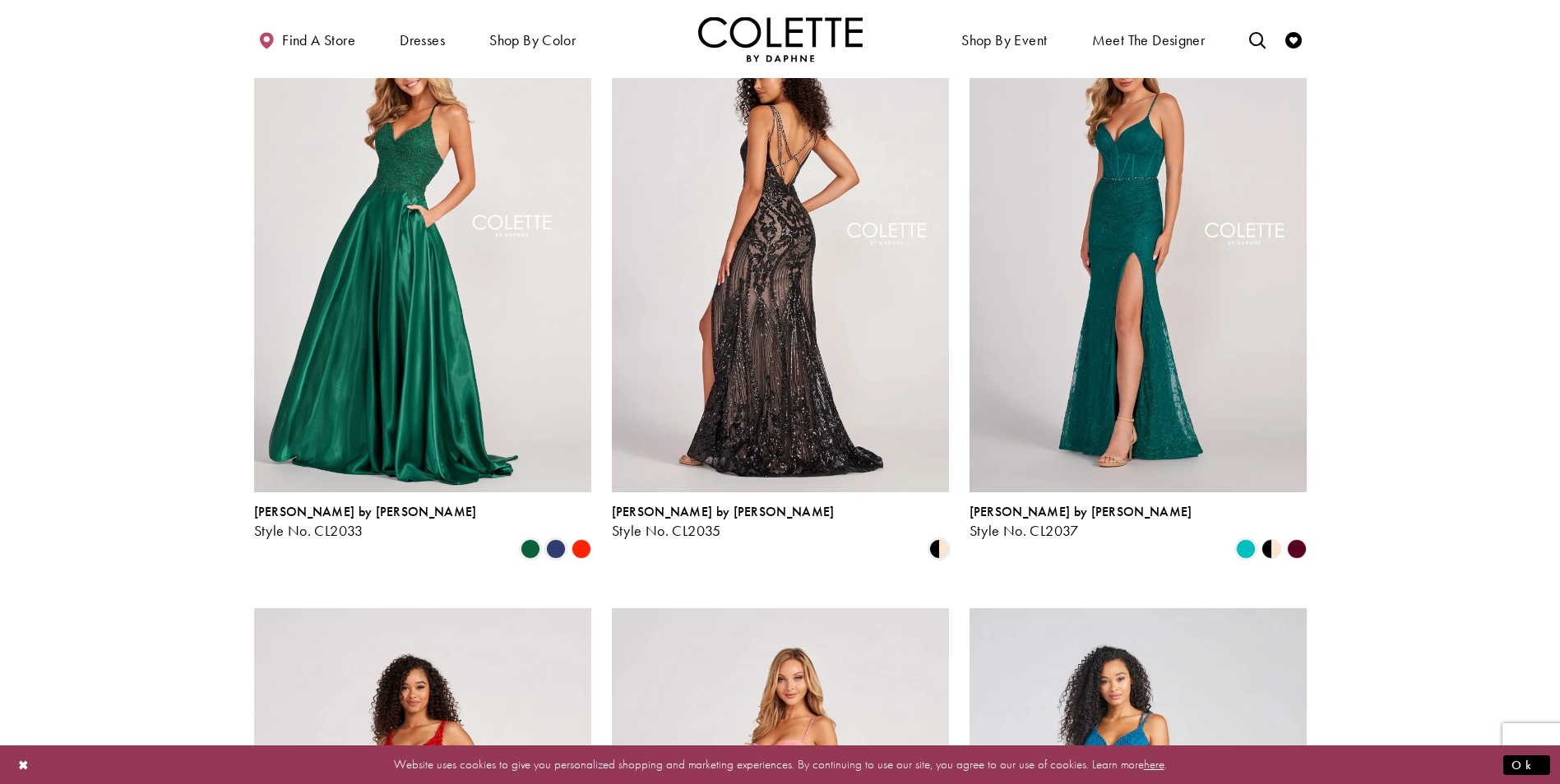
click at [846, 491] on img "Visit Colette by Daphne Style No. CL2035 Page" at bounding box center [780, 247] width 337 height 490
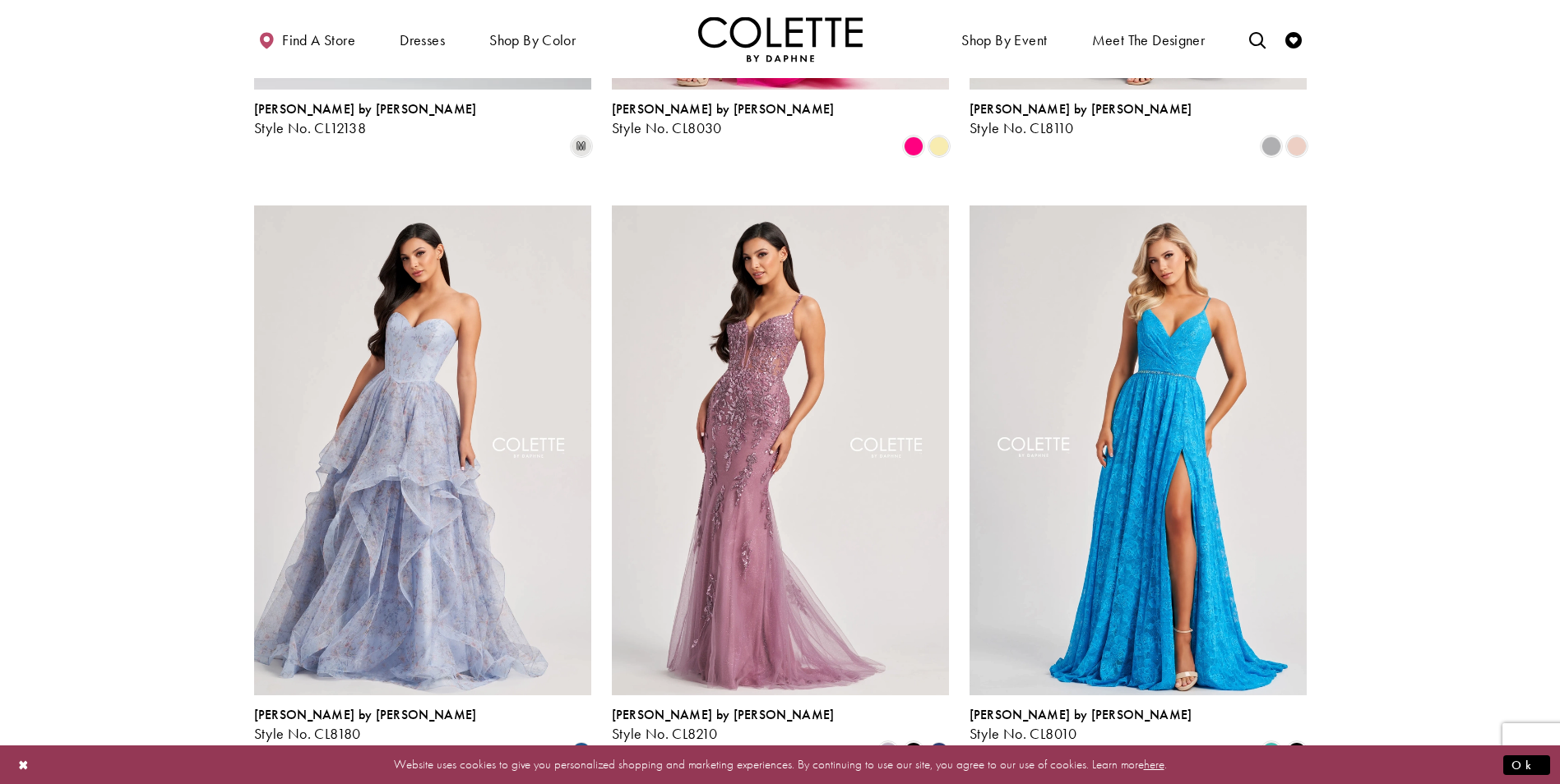
scroll to position [1808, 0]
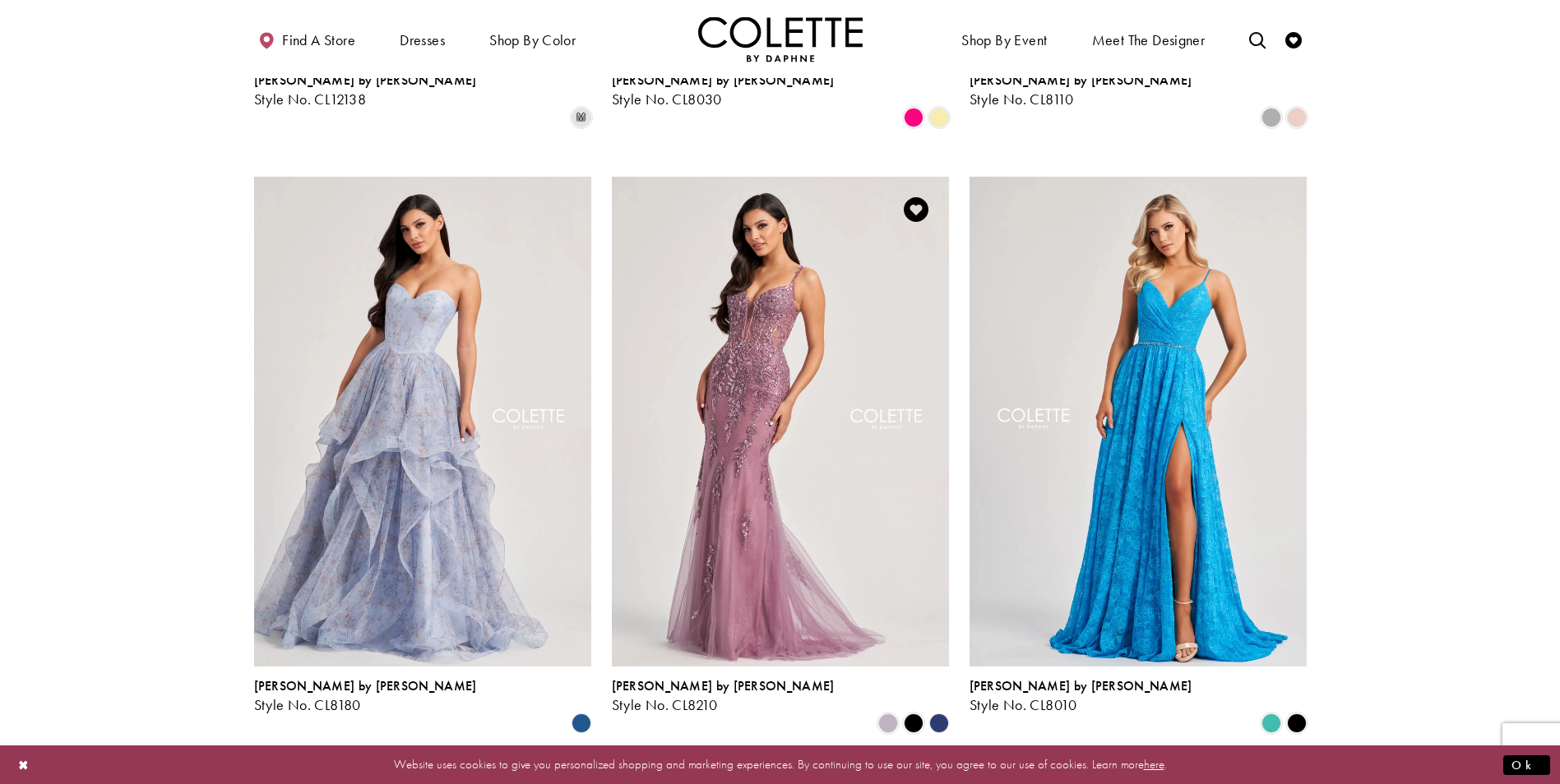
click at [935, 711] on polygon "Product List" at bounding box center [938, 723] width 25 height 25
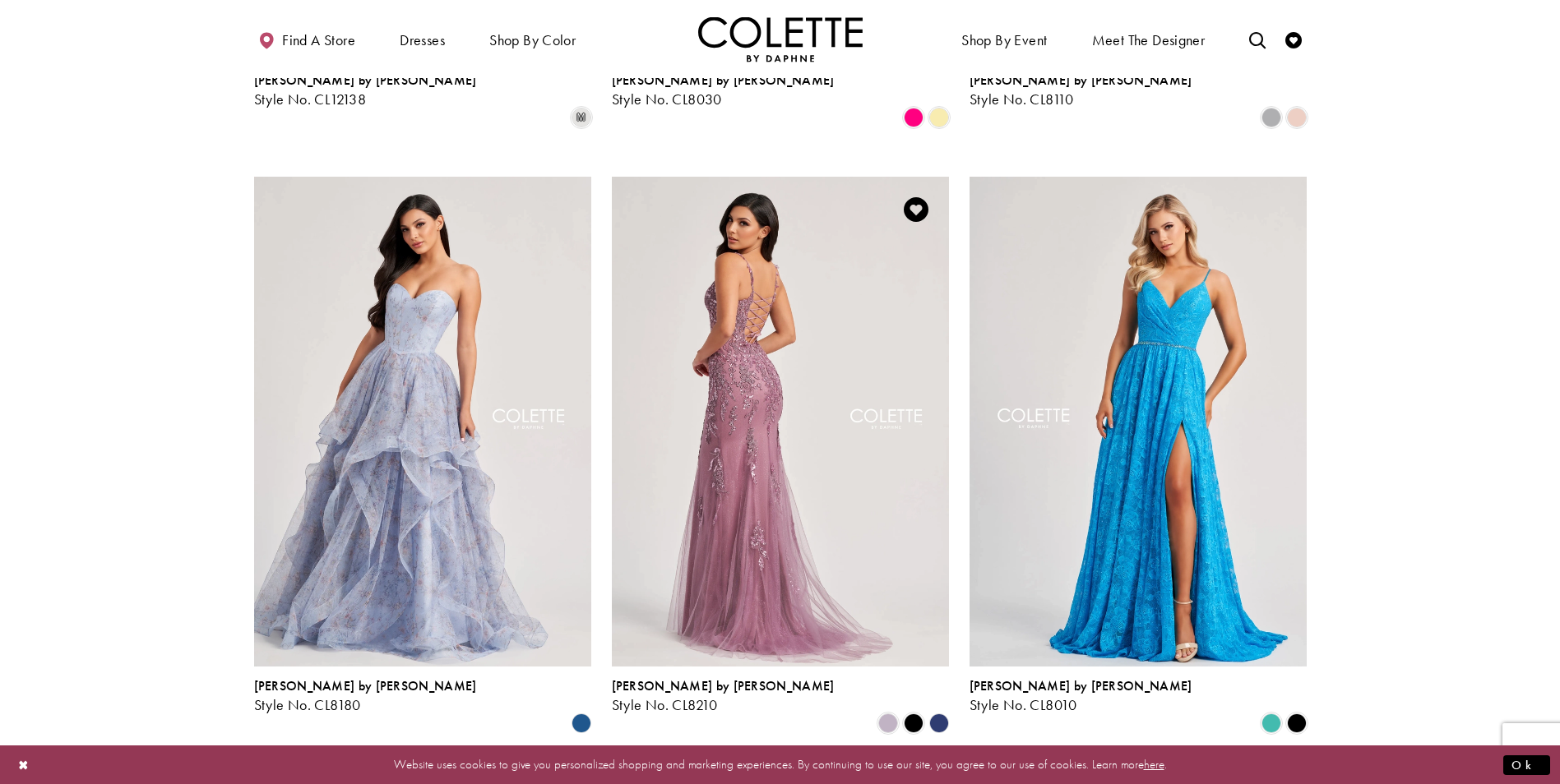
click at [816, 425] on img "Visit Colette by Daphne Style No. CL8210 Page" at bounding box center [780, 421] width 337 height 490
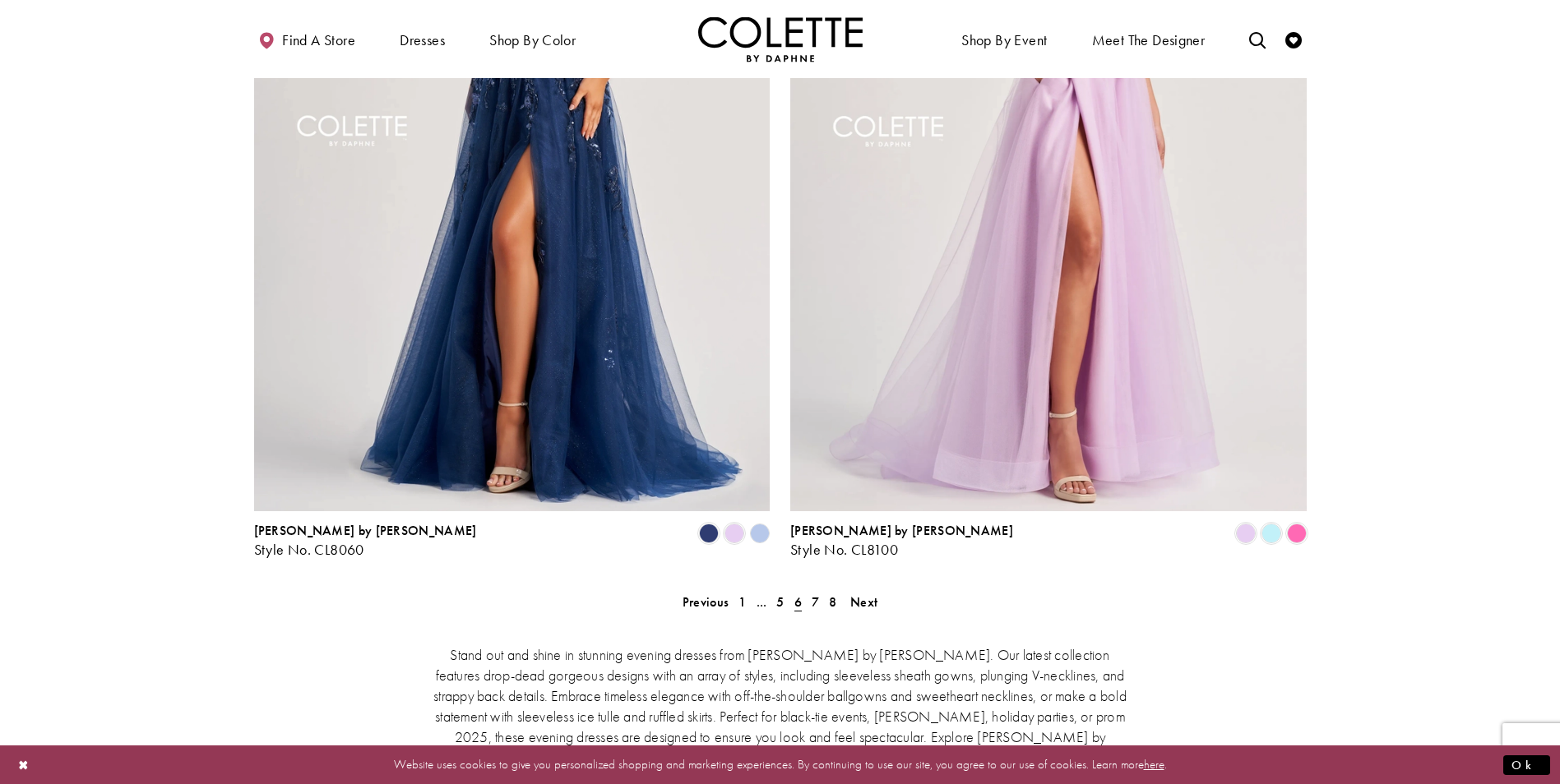
scroll to position [2877, 0]
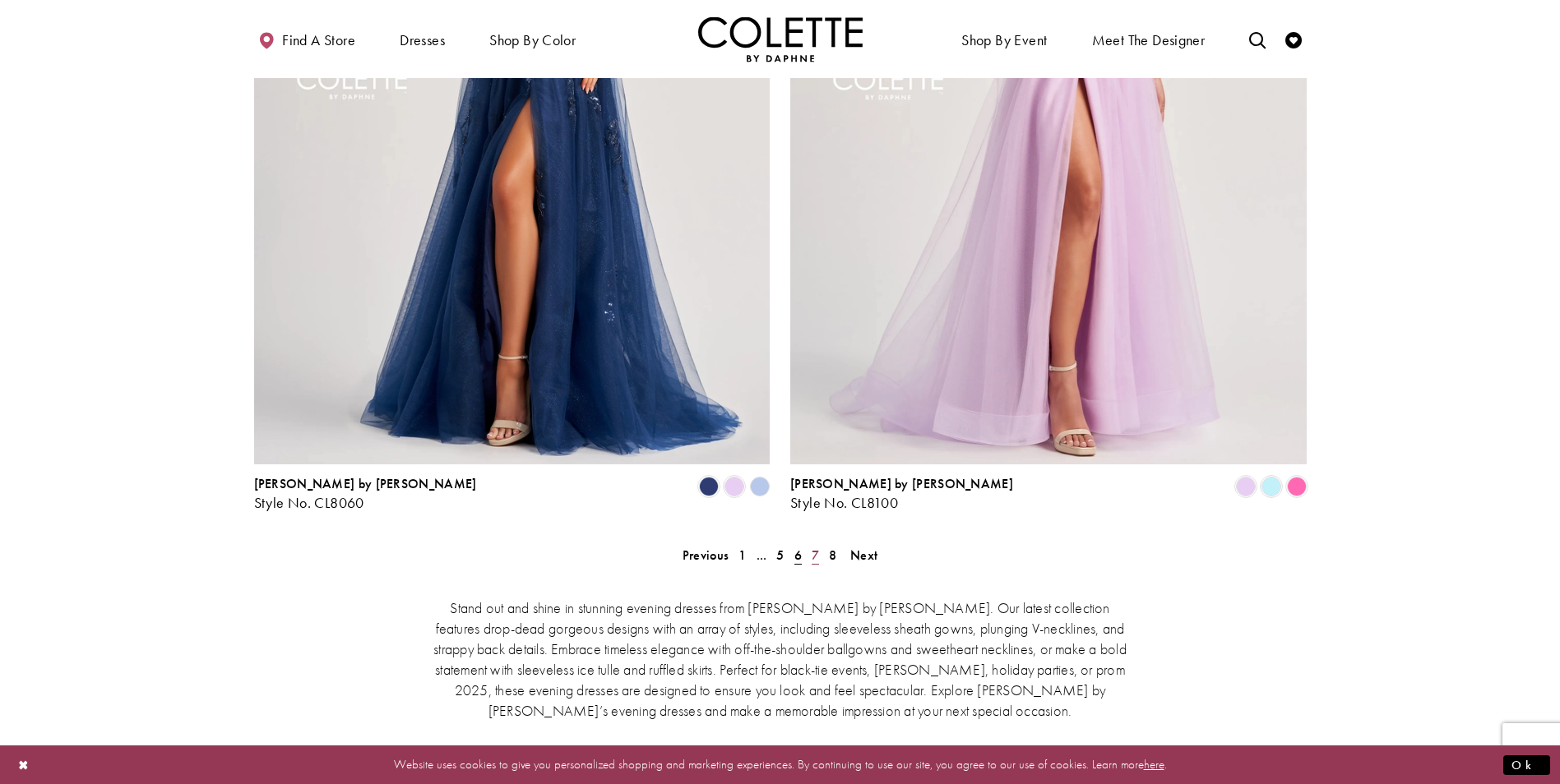
click at [815, 547] on span "7" at bounding box center [815, 555] width 7 height 17
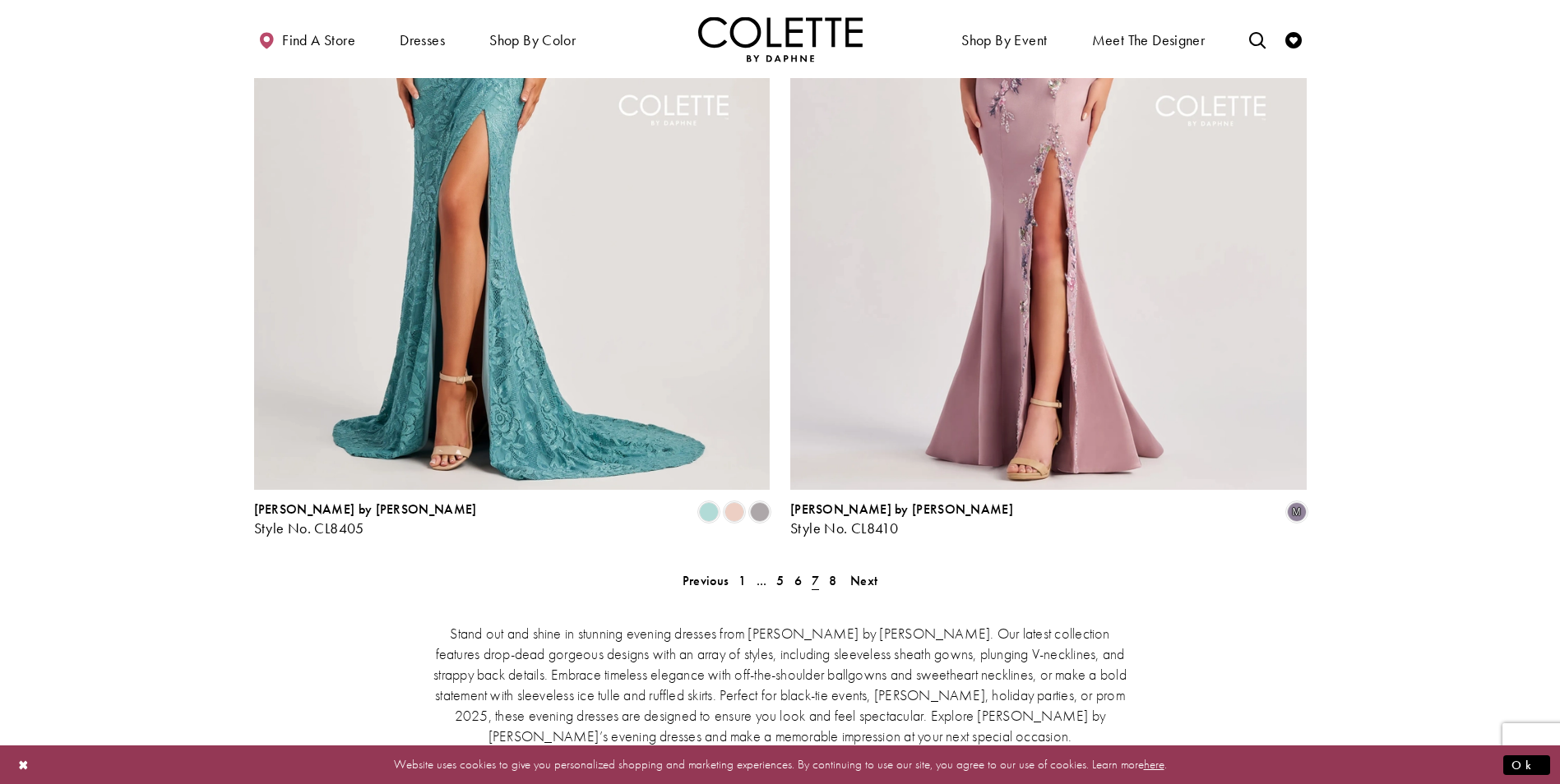
scroll to position [2965, 0]
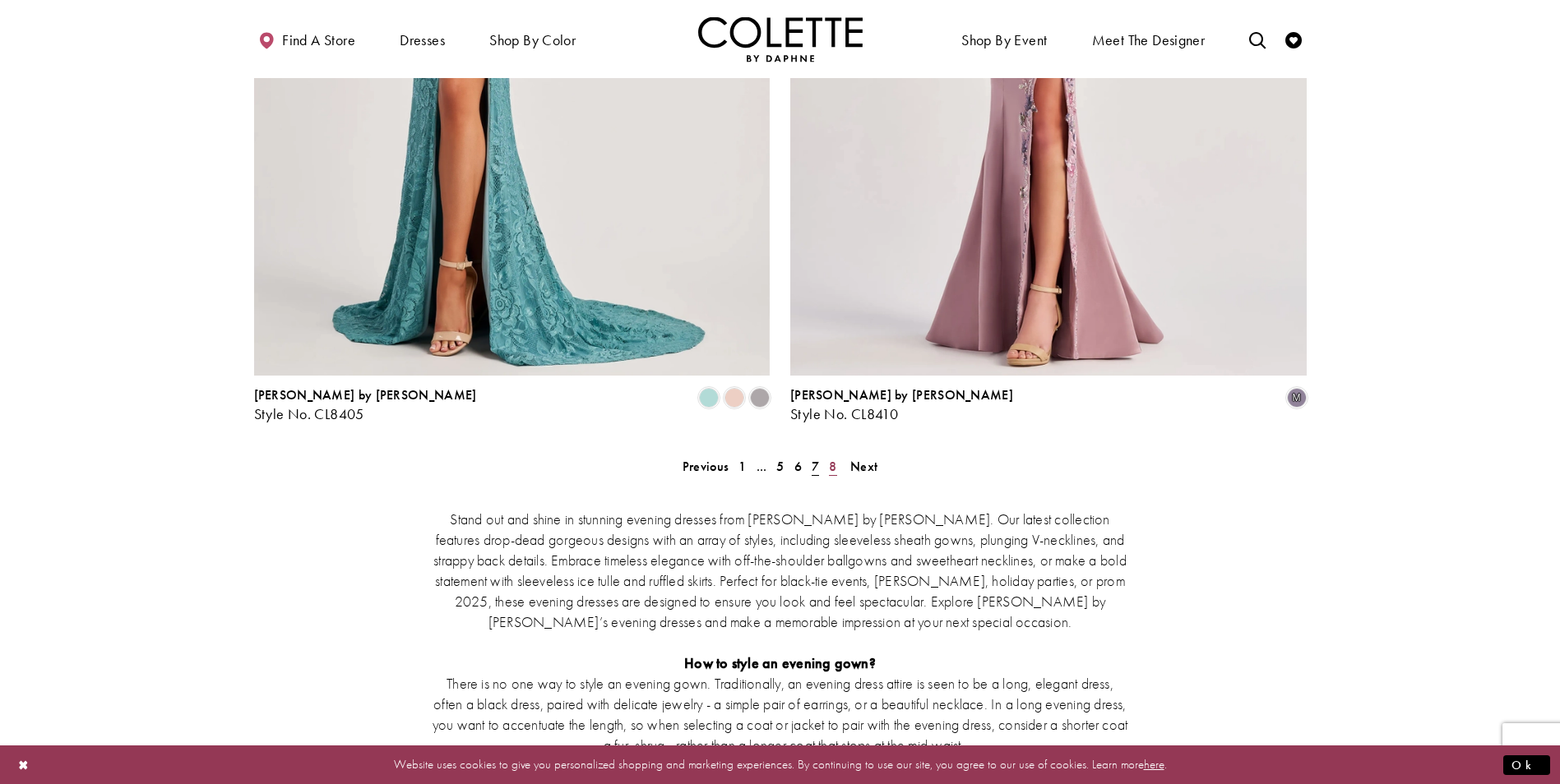
click at [836, 455] on link "8" at bounding box center [832, 467] width 17 height 24
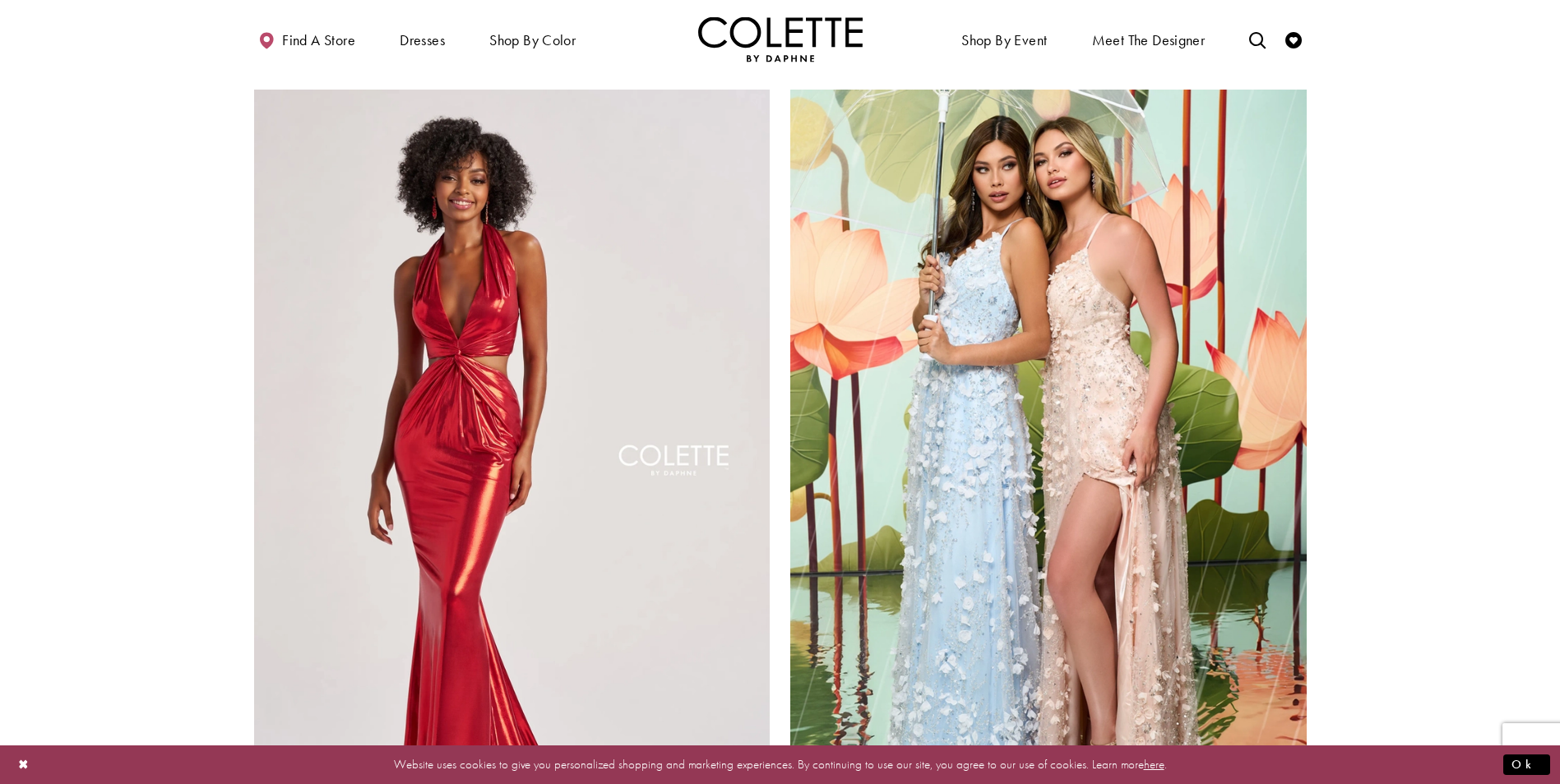
scroll to position [1561, 0]
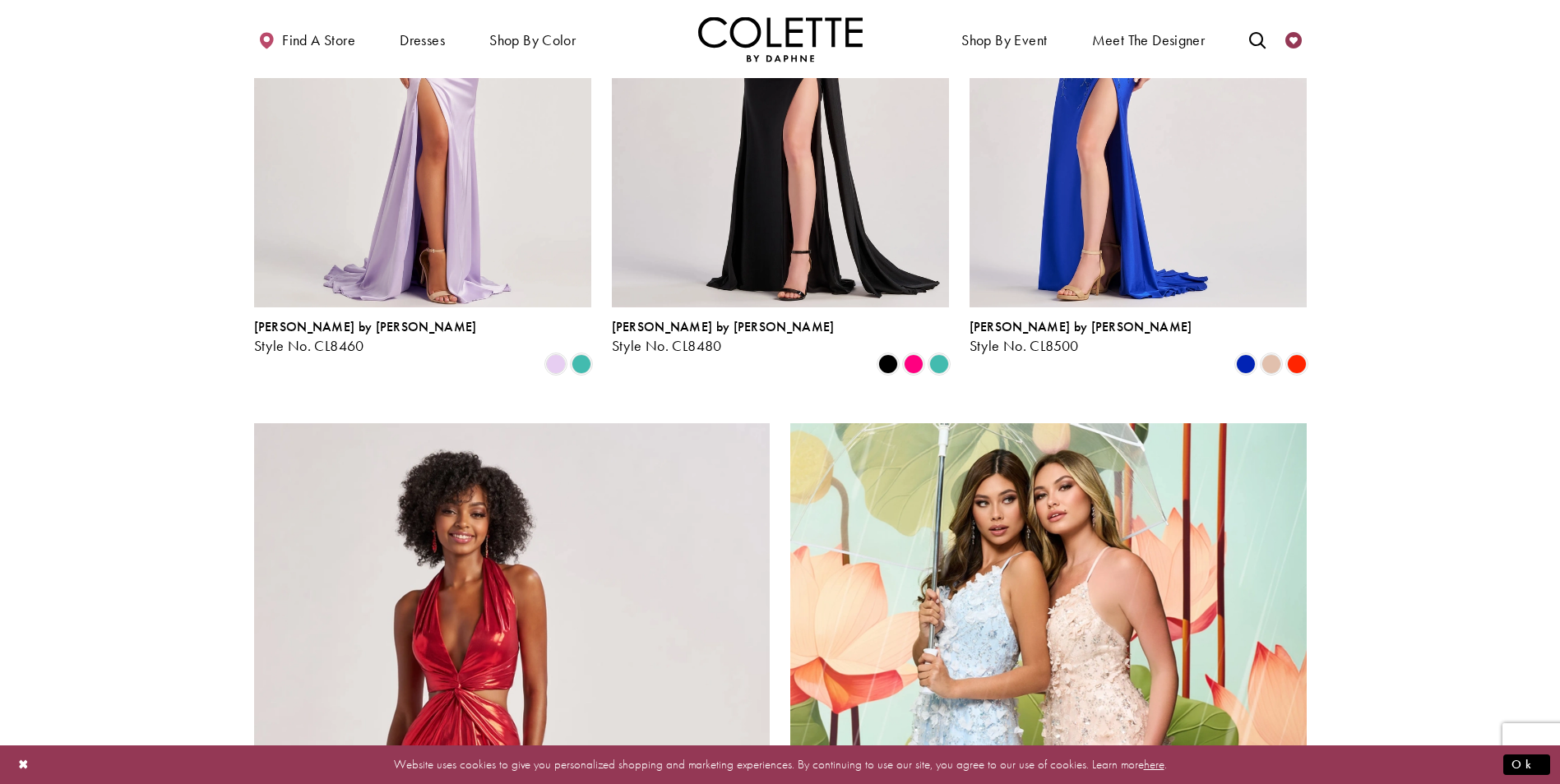
click at [1293, 36] on icon "Check Wishlist" at bounding box center [1293, 40] width 17 height 17
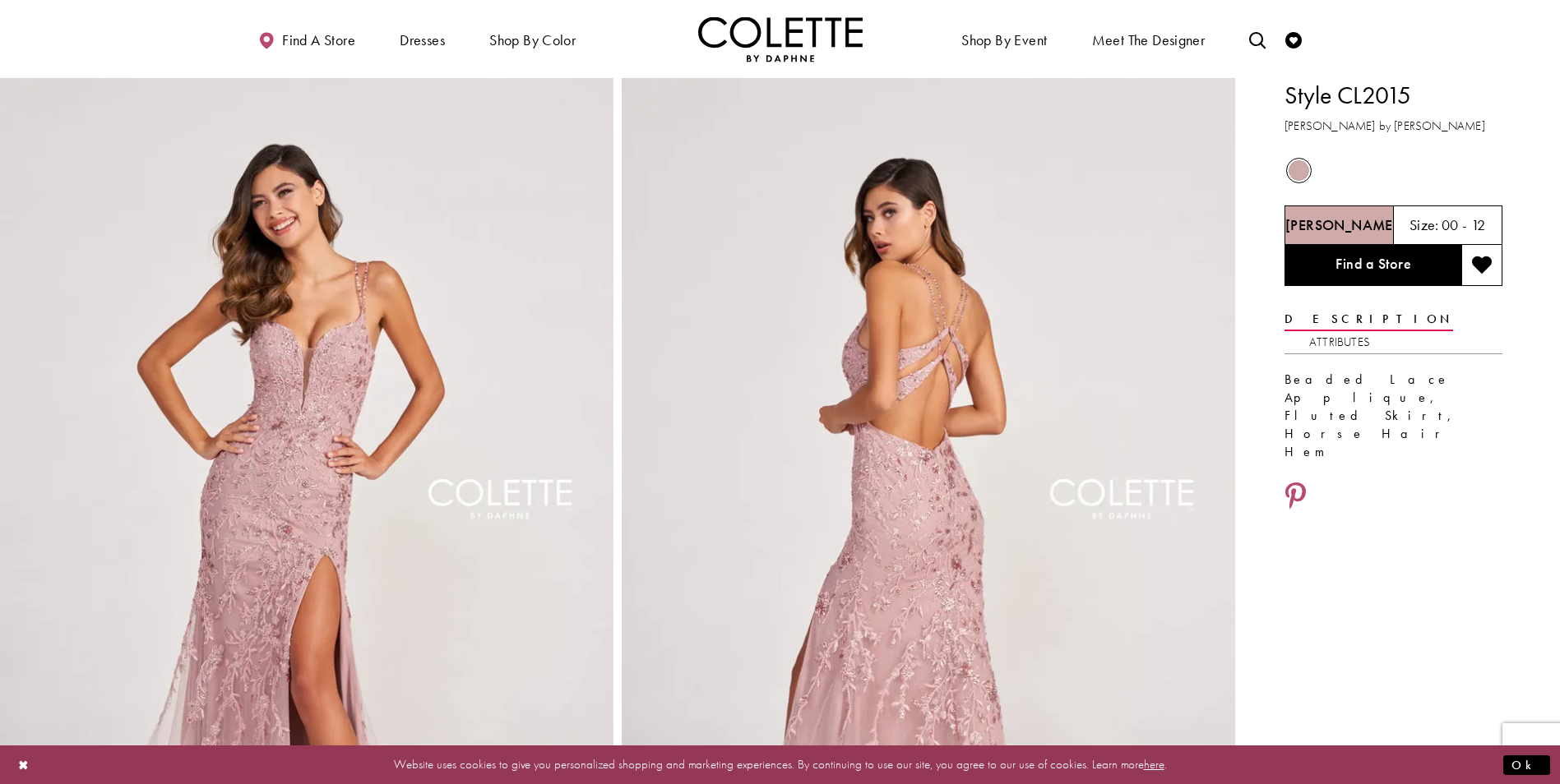
click at [1450, 221] on h5 "00 - 12" at bounding box center [1464, 225] width 45 height 17
click at [1441, 231] on h5 "00 - 12" at bounding box center [1464, 225] width 45 height 17
click at [1396, 231] on div "Size: 00 - 12" at bounding box center [1448, 225] width 109 height 39
click at [1356, 225] on h5 "Dusty Rose" at bounding box center [1341, 225] width 113 height 17
click at [1354, 250] on link "Find a Store" at bounding box center [1372, 265] width 176 height 41
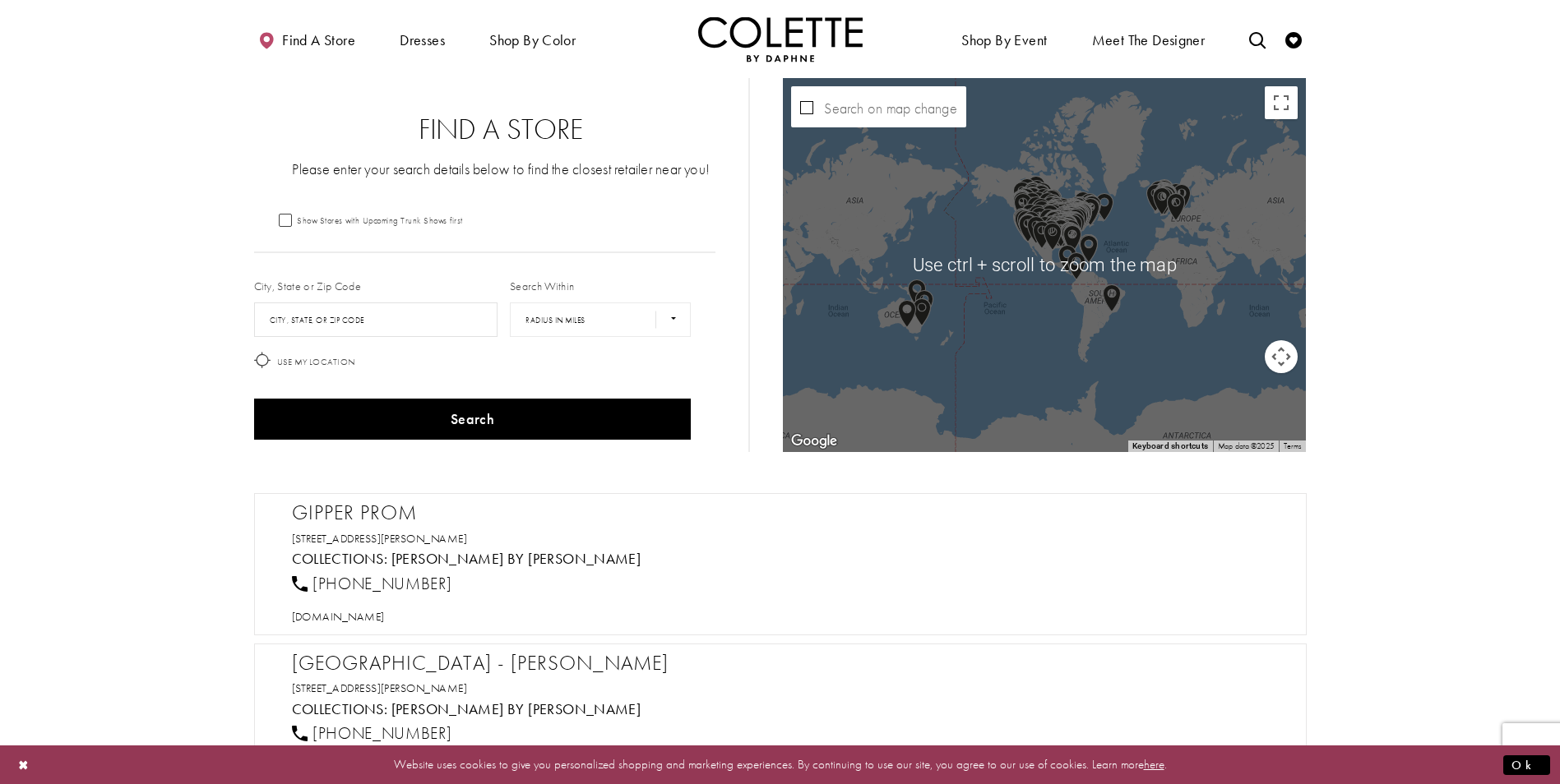
click at [1102, 259] on div "Map with store locations" at bounding box center [1044, 265] width 523 height 374
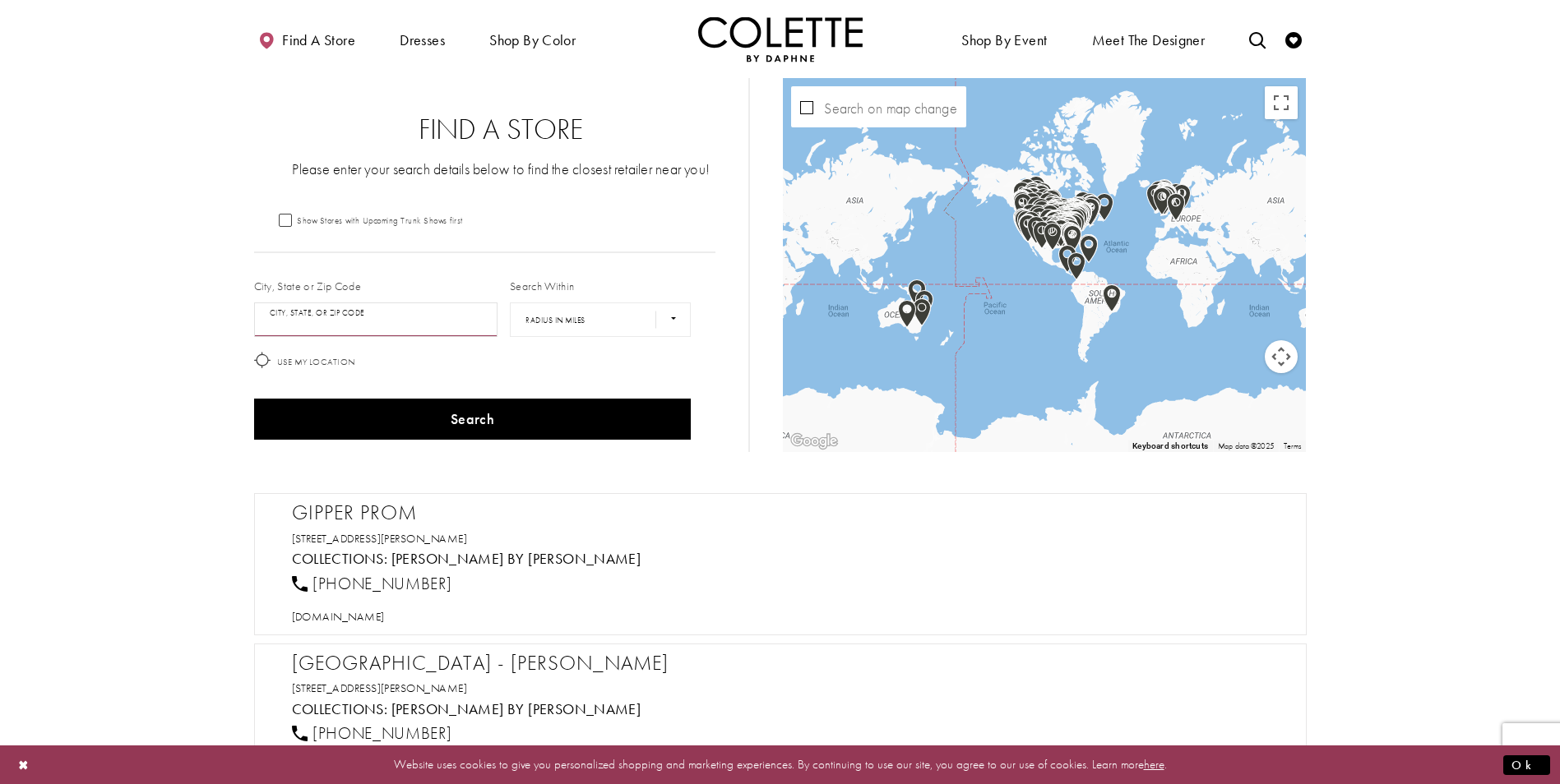
click at [306, 322] on input "City, State, or ZIP Code" at bounding box center [376, 319] width 245 height 35
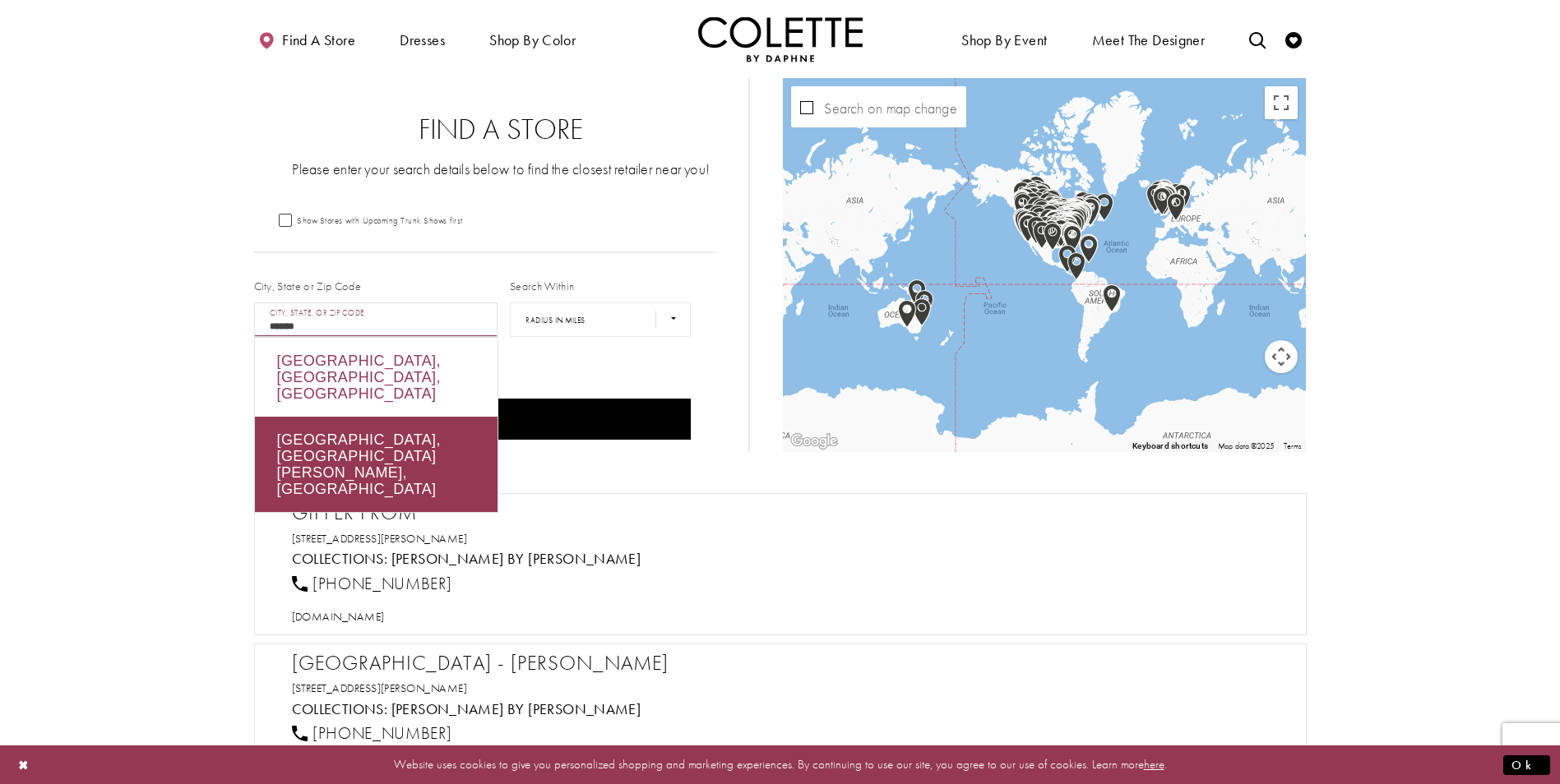
click at [325, 357] on div "Calgary, AB, Canada" at bounding box center [376, 377] width 243 height 79
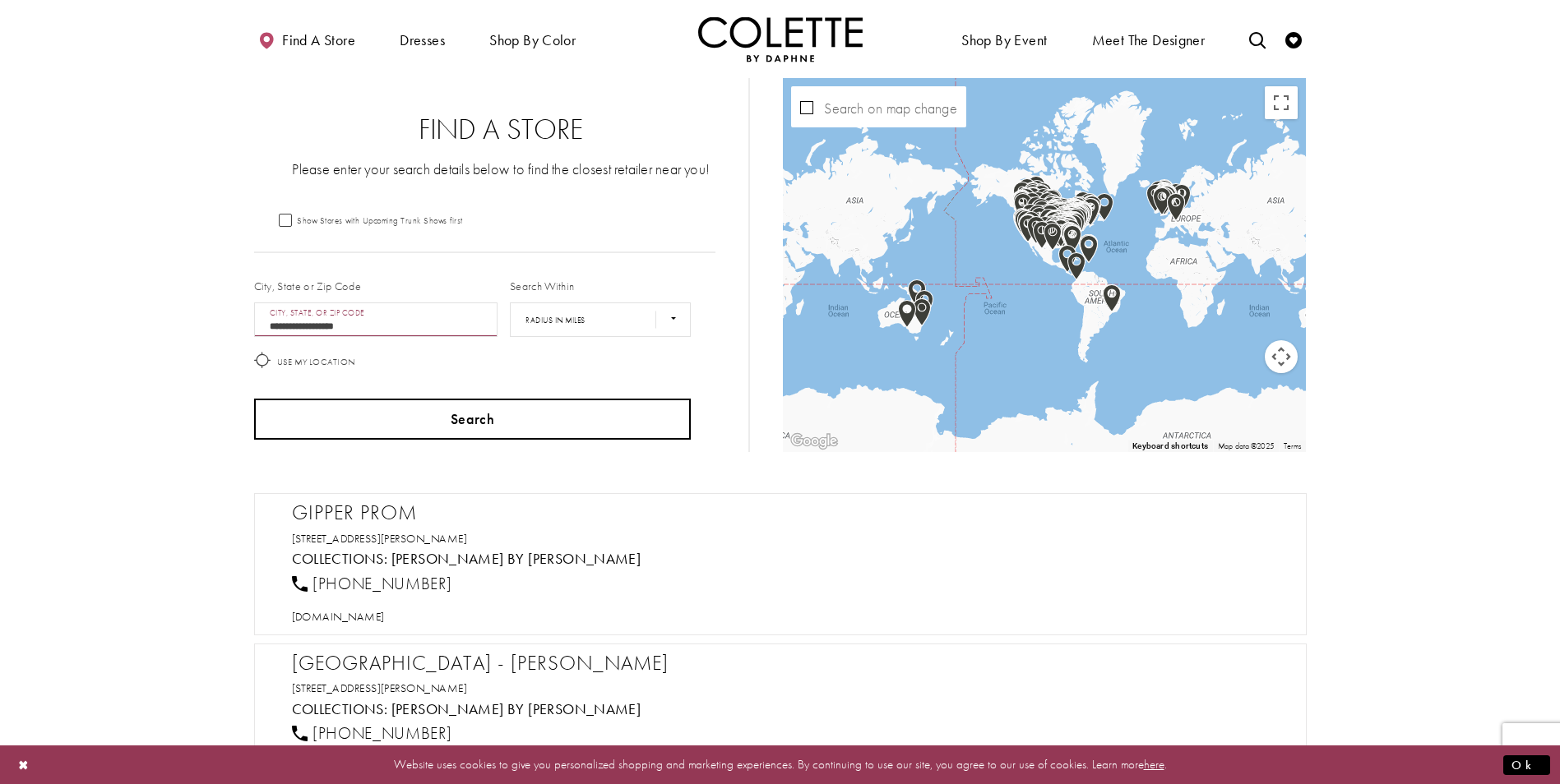
type input "**********"
click at [495, 413] on button "Search" at bounding box center [472, 419] width 437 height 41
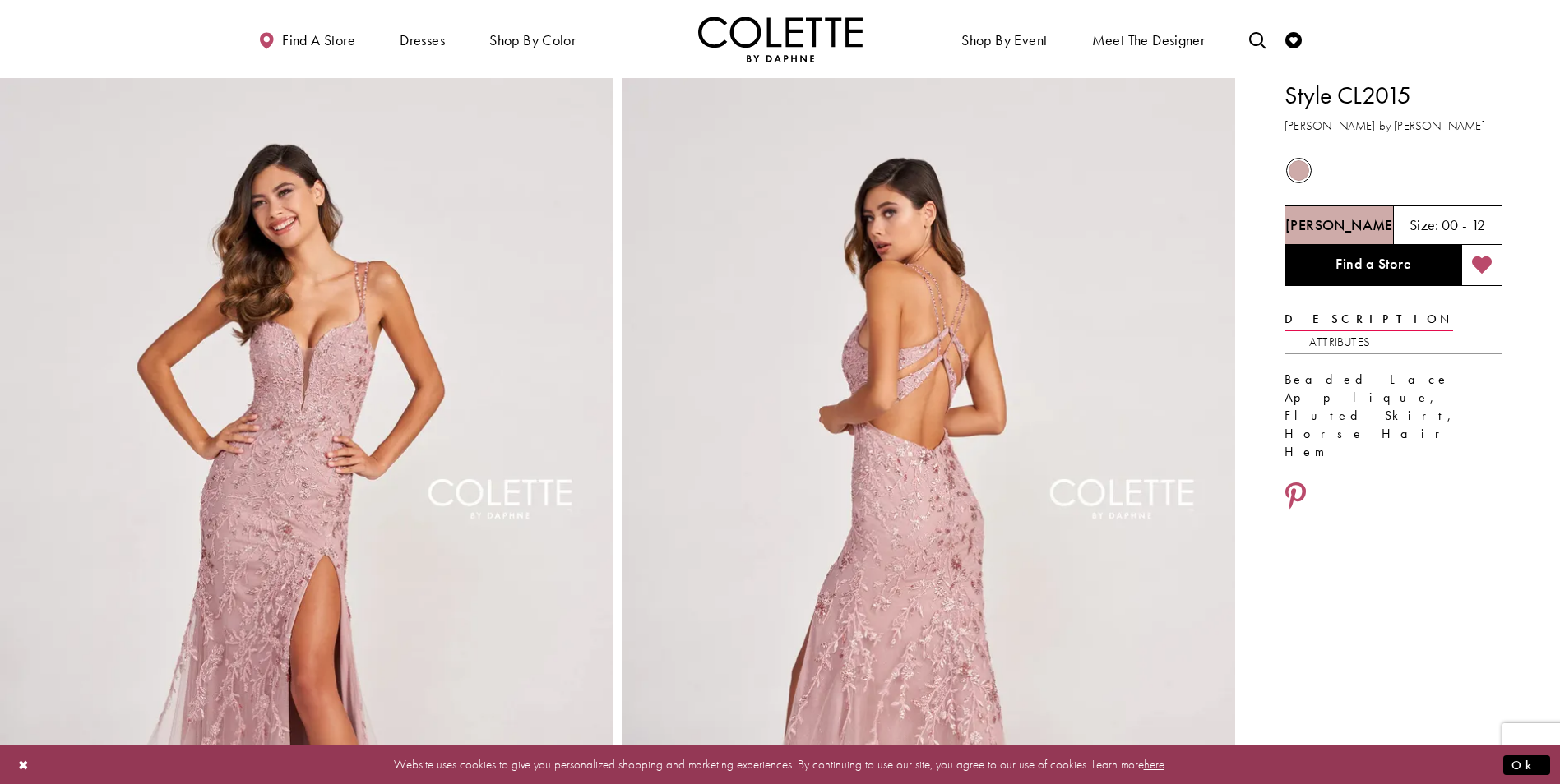
click at [1474, 259] on icon "Add to wishlist" at bounding box center [1482, 265] width 21 height 20
click at [1292, 49] on link "Check Wishlist" at bounding box center [1293, 39] width 24 height 45
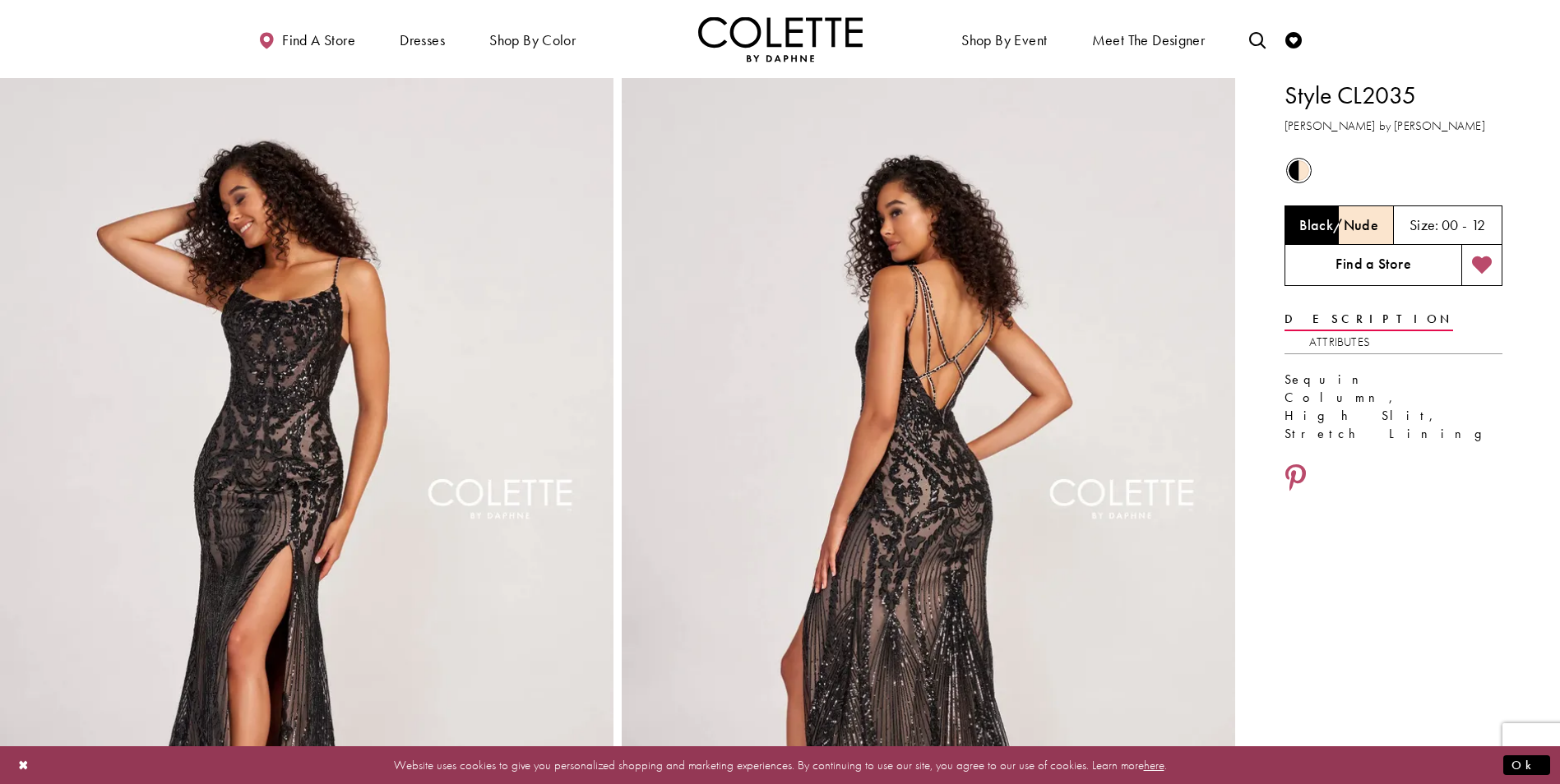
drag, startPoint x: 1485, startPoint y: 256, endPoint x: 1415, endPoint y: 259, distance: 70.1
click at [1485, 256] on icon "Add to wishlist" at bounding box center [1482, 265] width 21 height 20
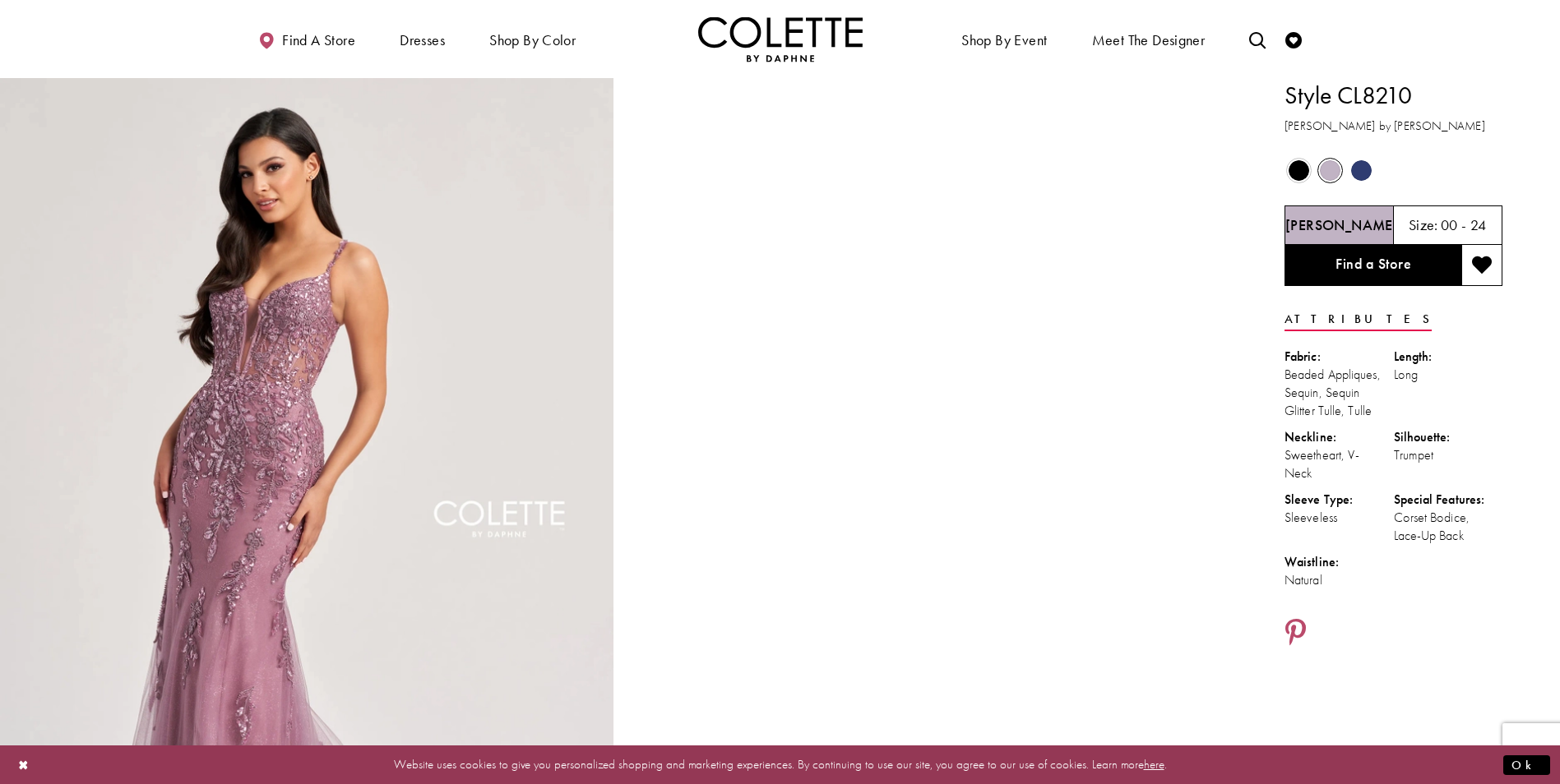
click at [1360, 175] on span "Product color controls state depends on size chosen" at bounding box center [1361, 171] width 21 height 21
click at [1362, 171] on span "Product color controls state depends on size chosen" at bounding box center [1361, 171] width 21 height 21
click at [1300, 170] on span "Product color controls state depends on size chosen" at bounding box center [1299, 171] width 21 height 21
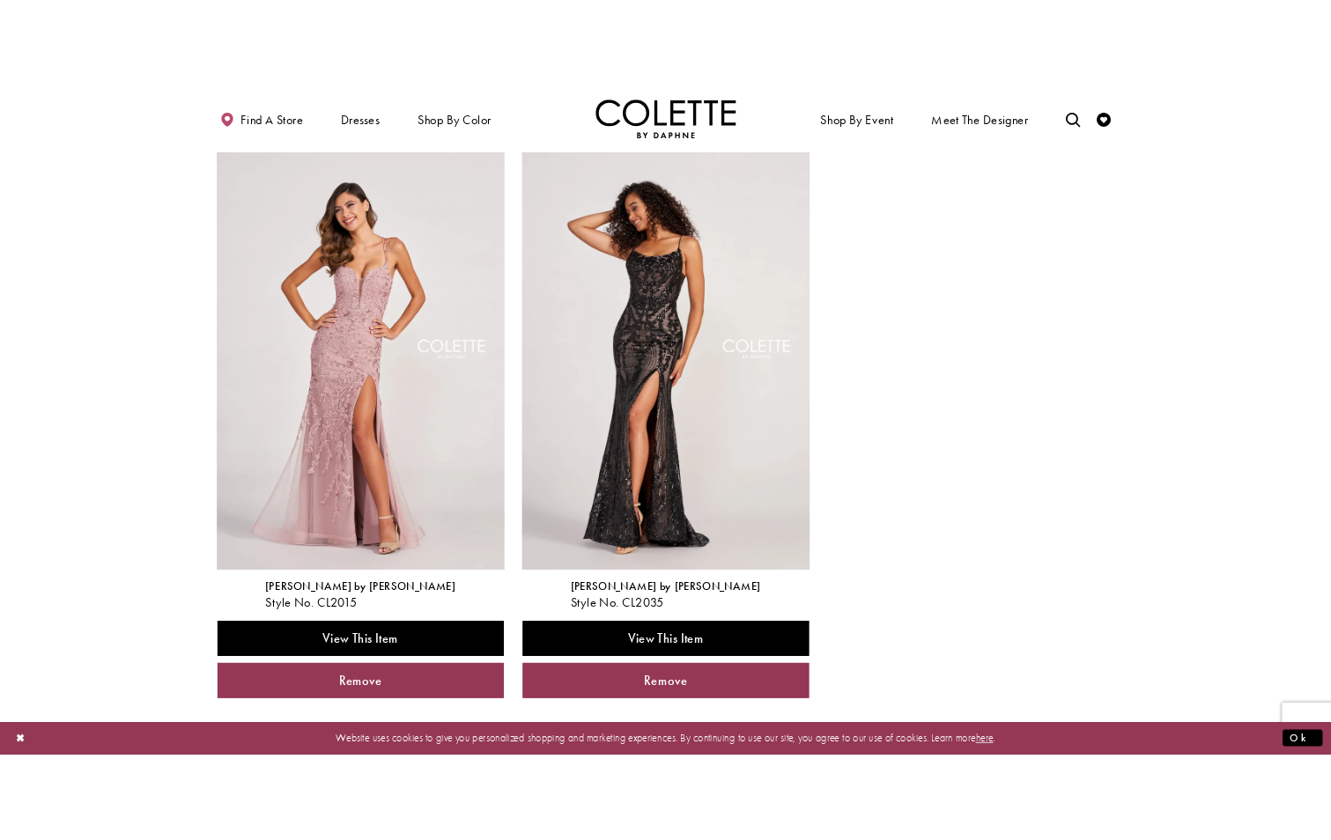
scroll to position [88, 0]
